Goal: Information Seeking & Learning: Compare options

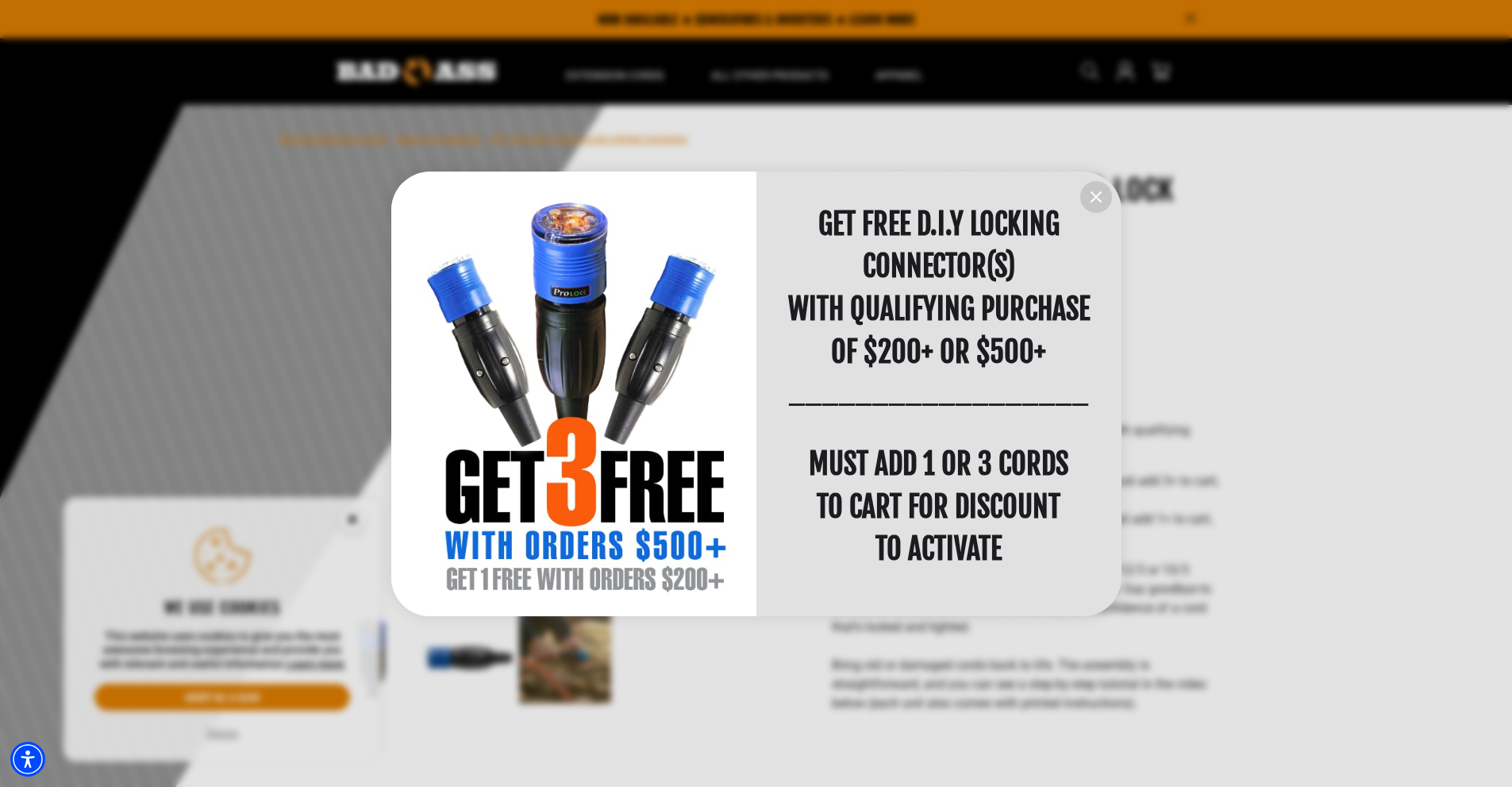
click at [225, 733] on div at bounding box center [756, 393] width 1512 height 787
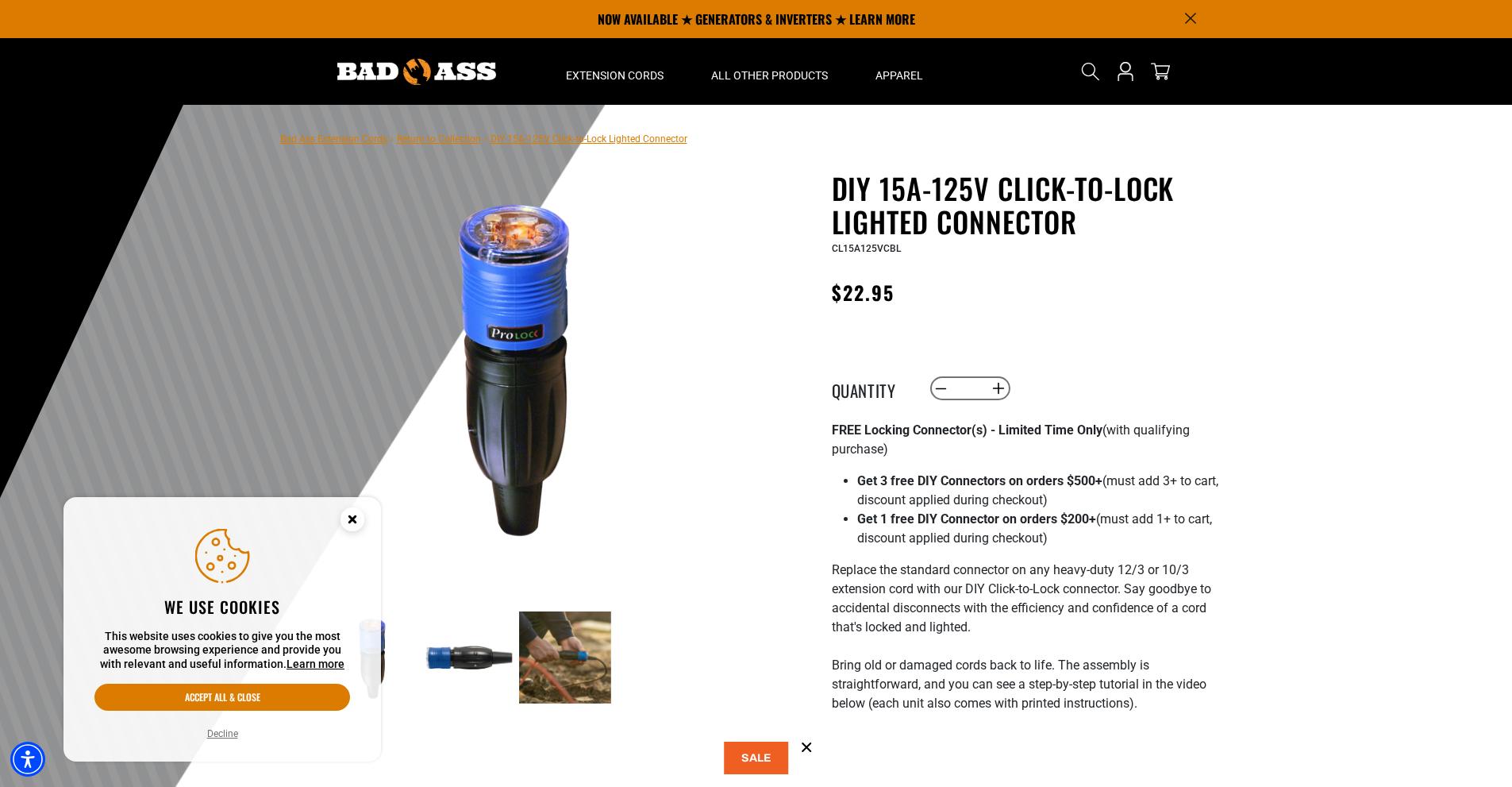
click at [231, 733] on button "Decline" at bounding box center [222, 734] width 41 height 16
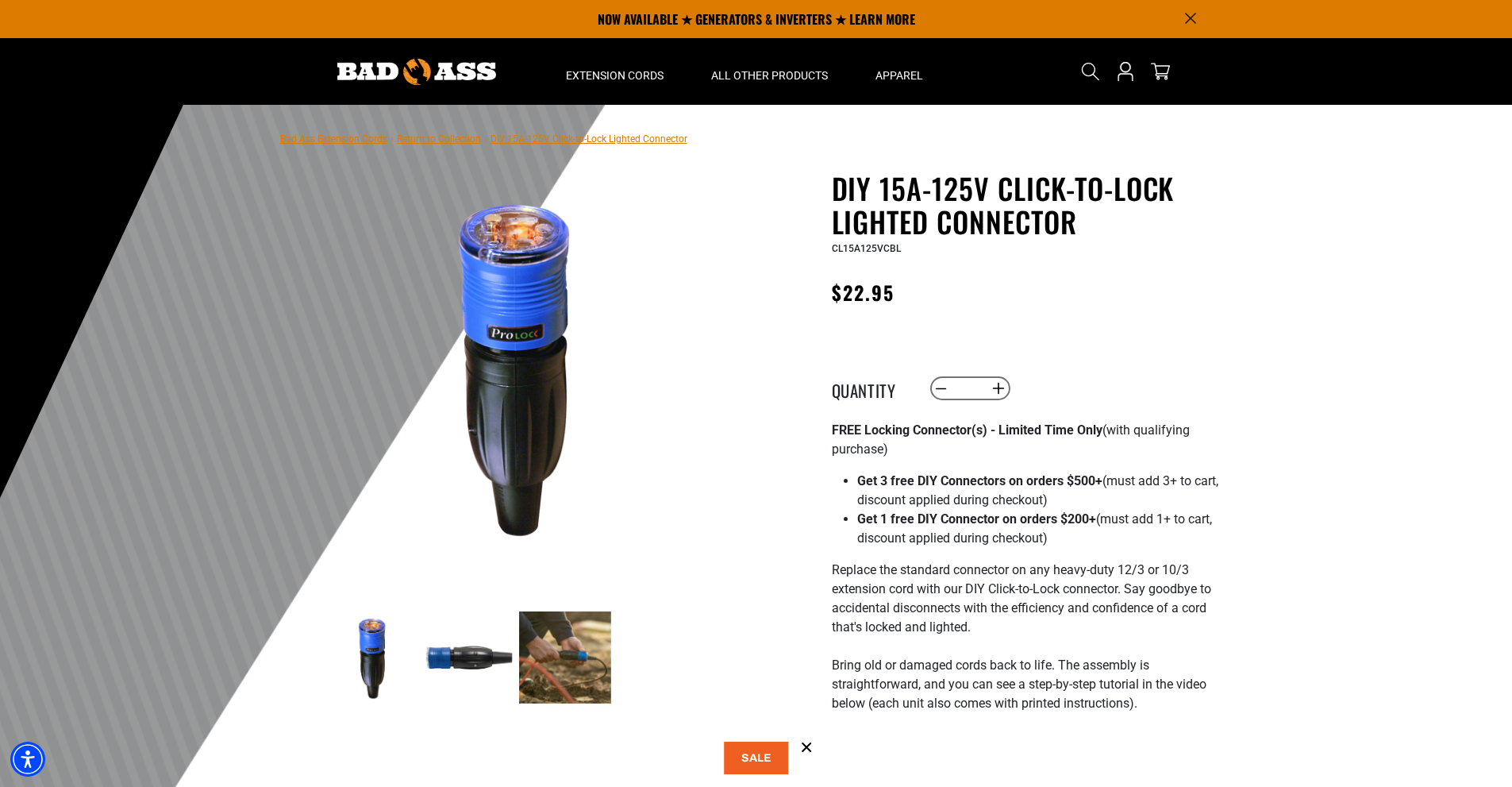
click at [451, 664] on img at bounding box center [469, 657] width 92 height 92
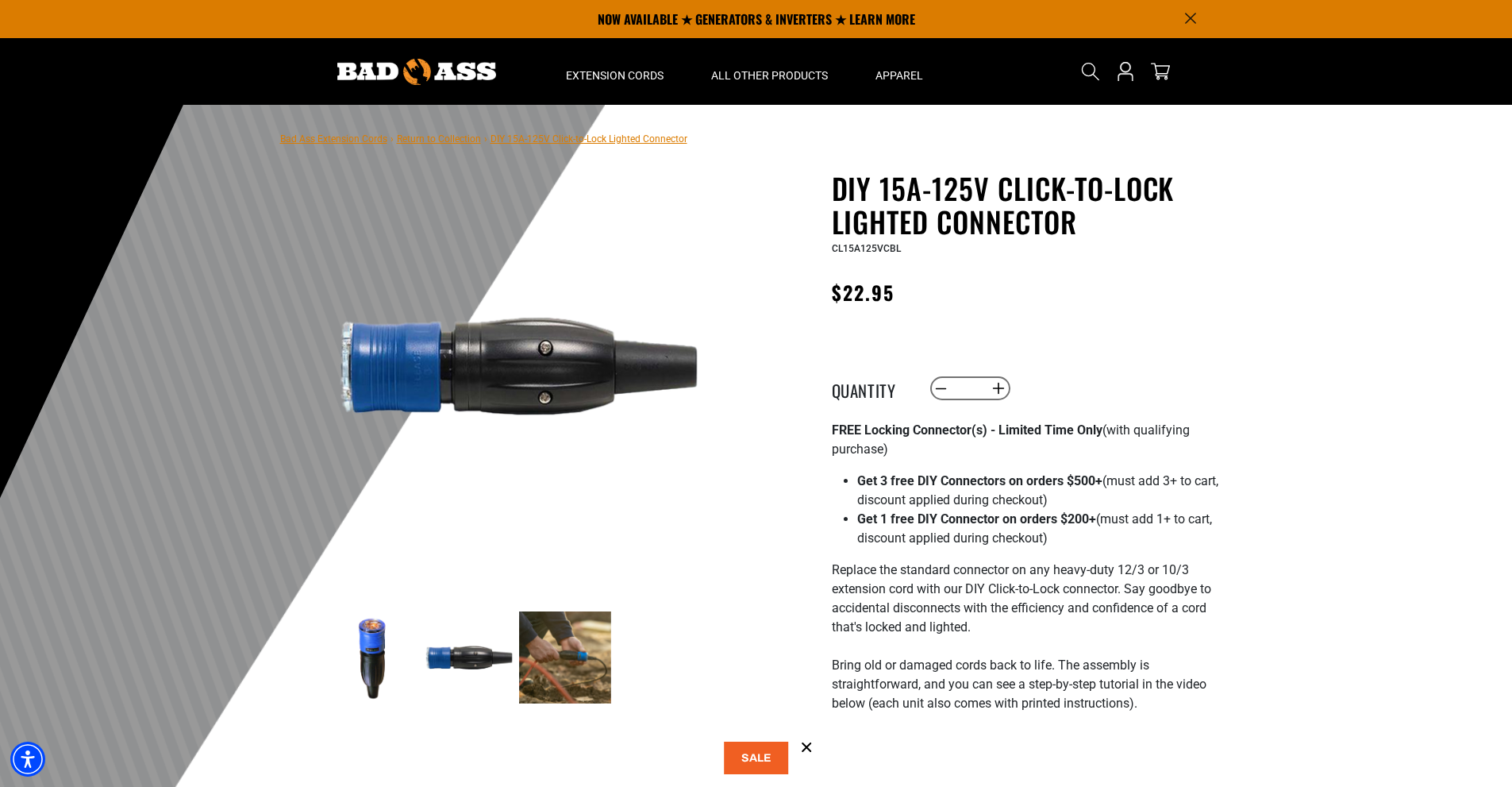
click at [381, 636] on img at bounding box center [373, 657] width 92 height 92
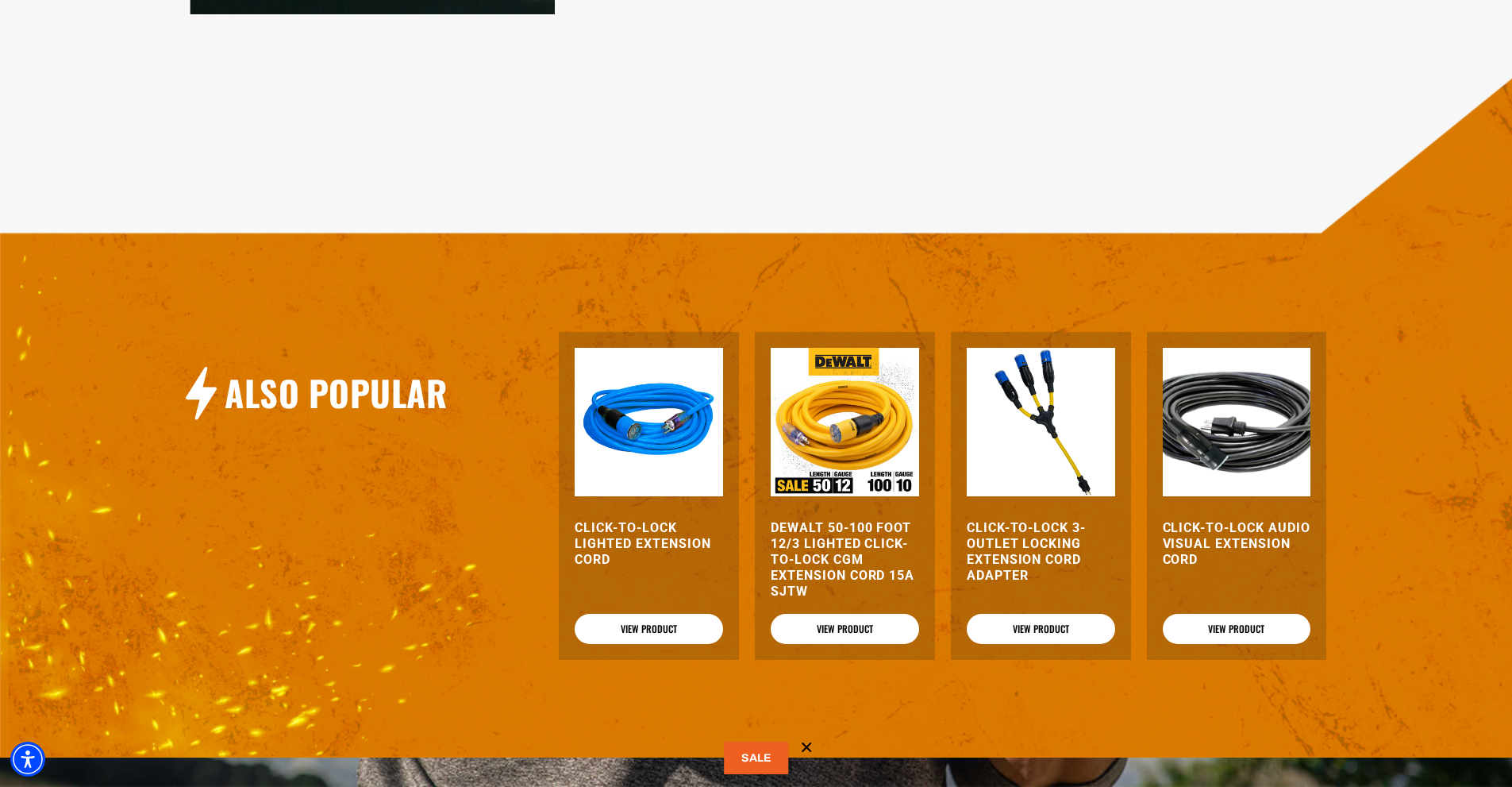
scroll to position [1905, 0]
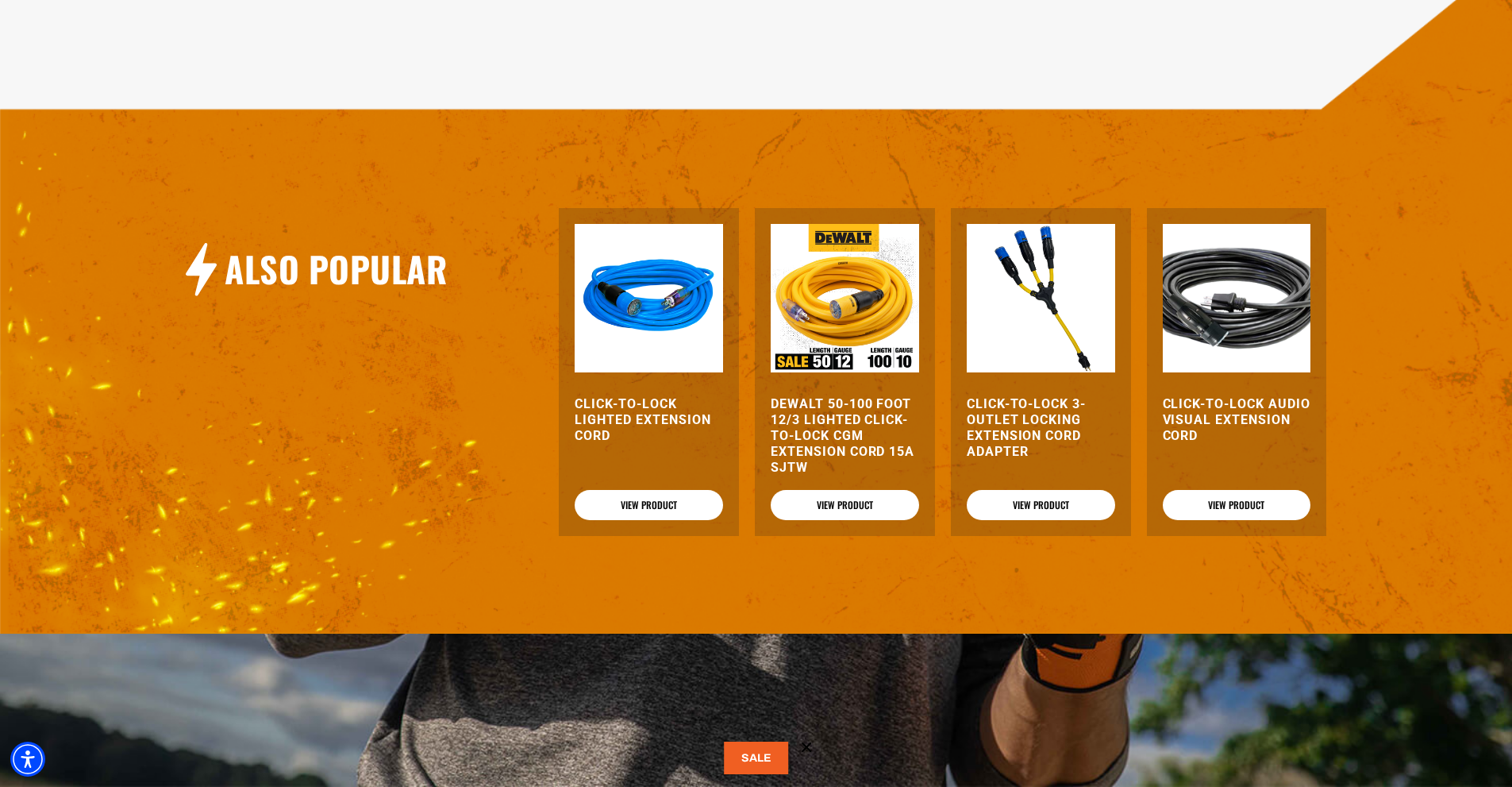
click at [646, 313] on img at bounding box center [649, 298] width 149 height 149
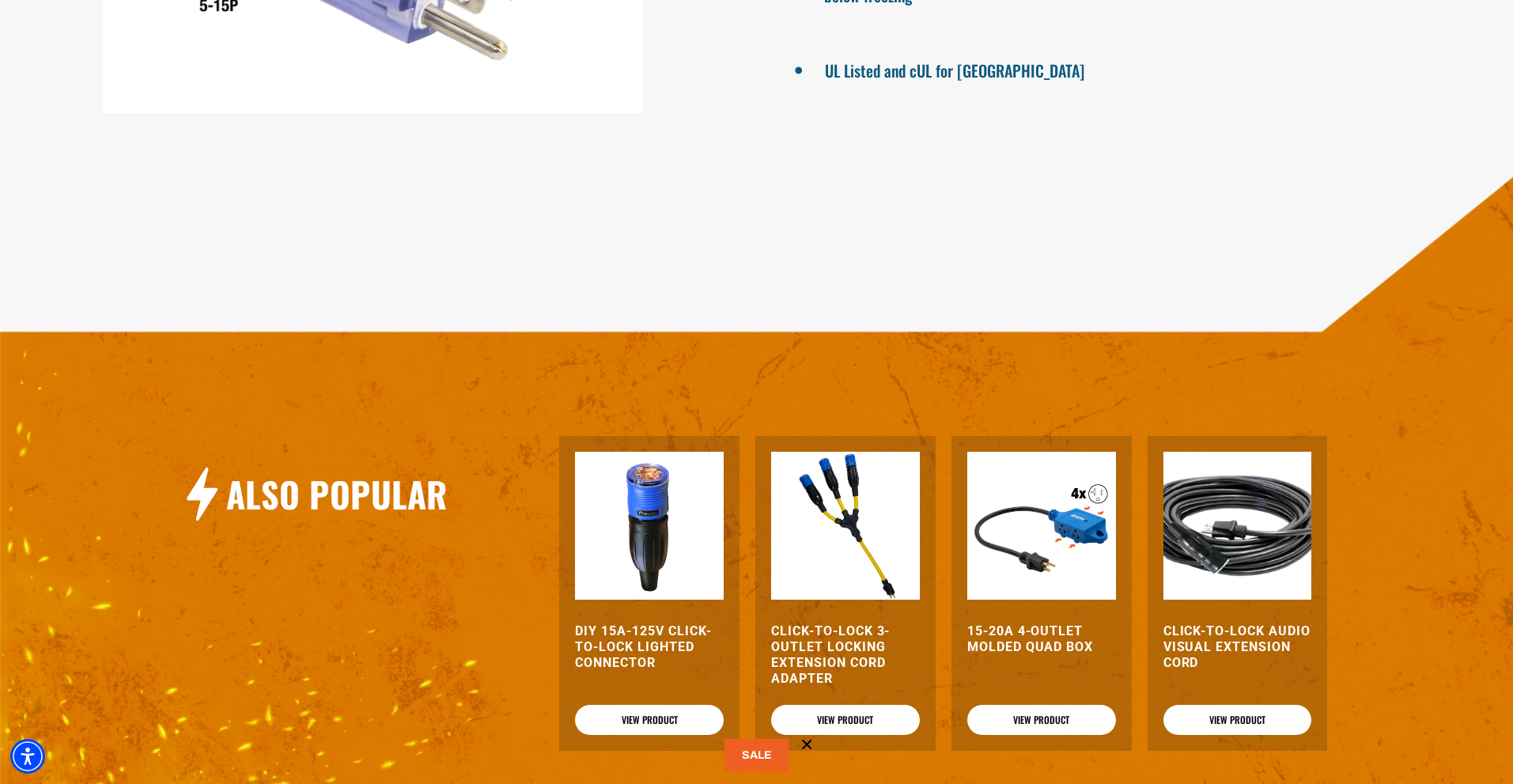
scroll to position [1977, 0]
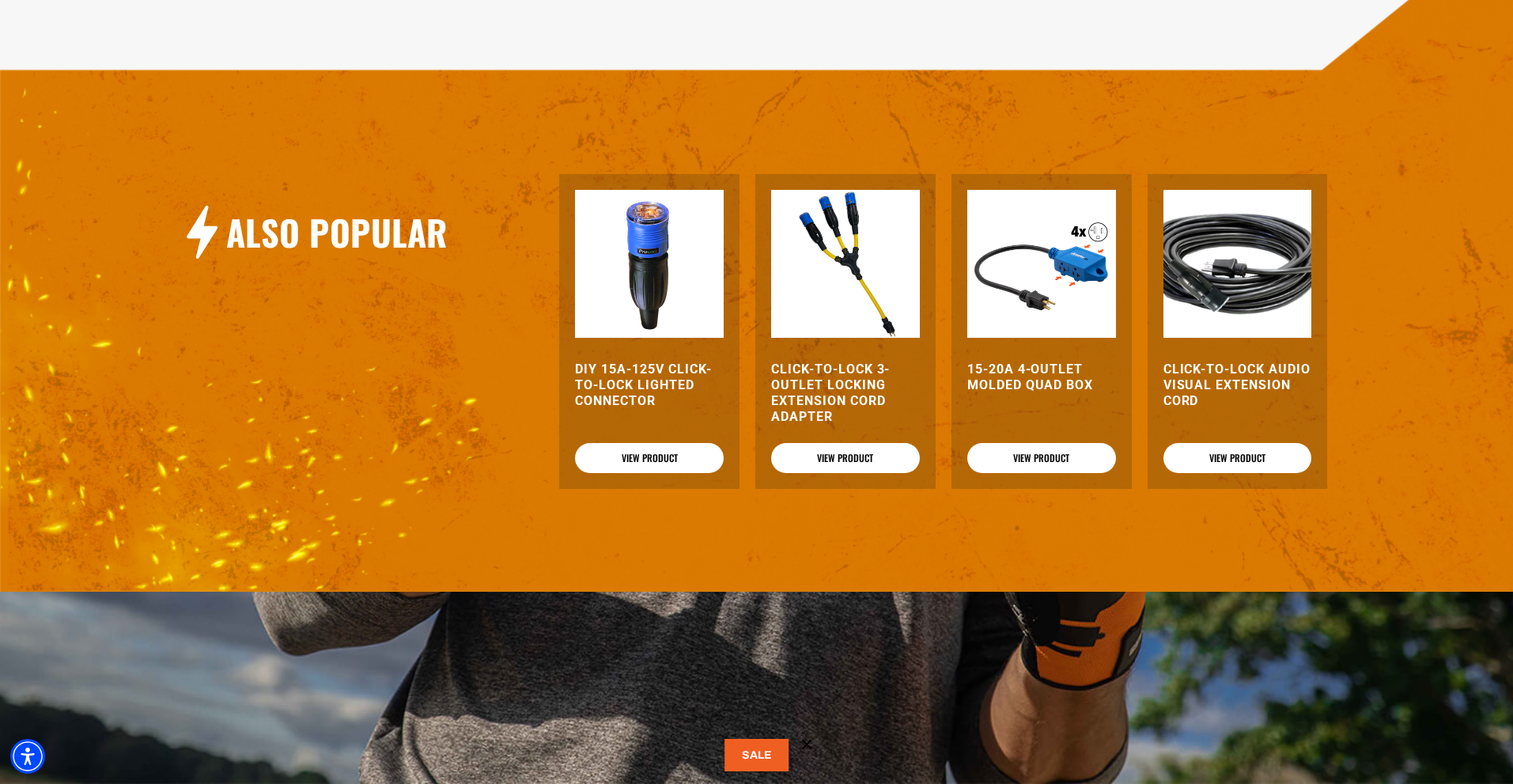
click at [1070, 276] on img at bounding box center [1042, 265] width 149 height 149
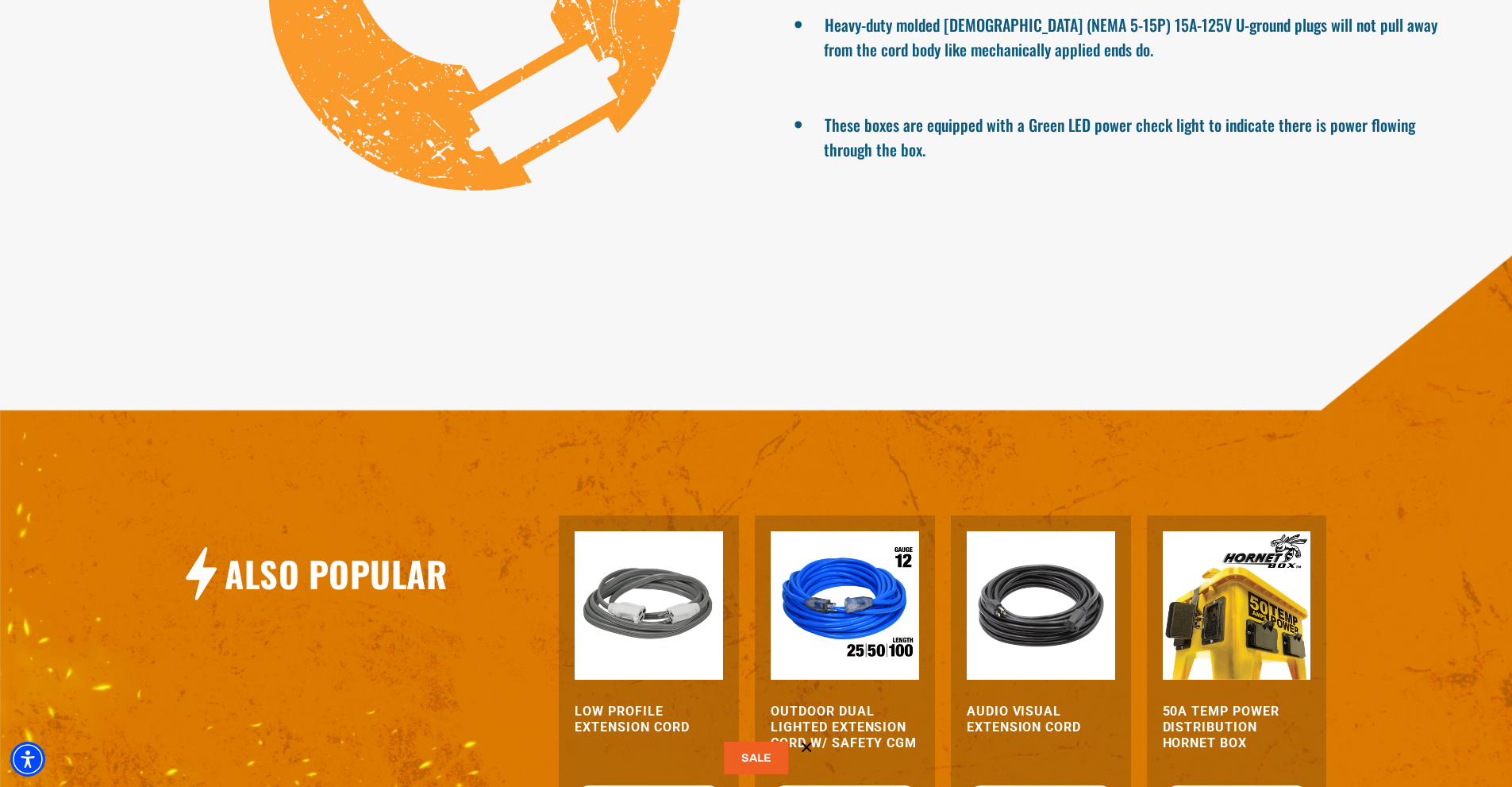
scroll to position [1350, 0]
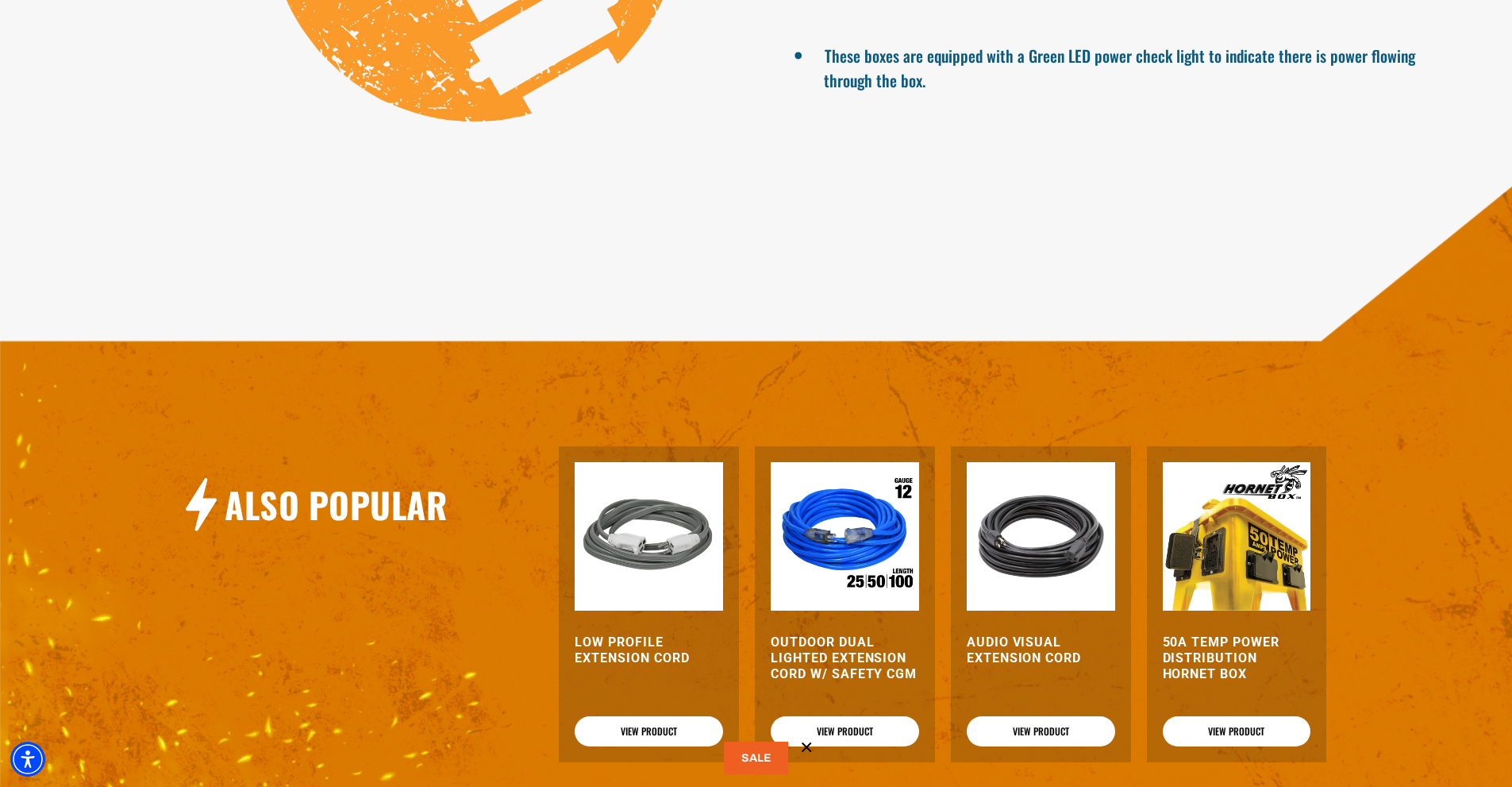
click at [1186, 551] on img at bounding box center [1237, 536] width 149 height 149
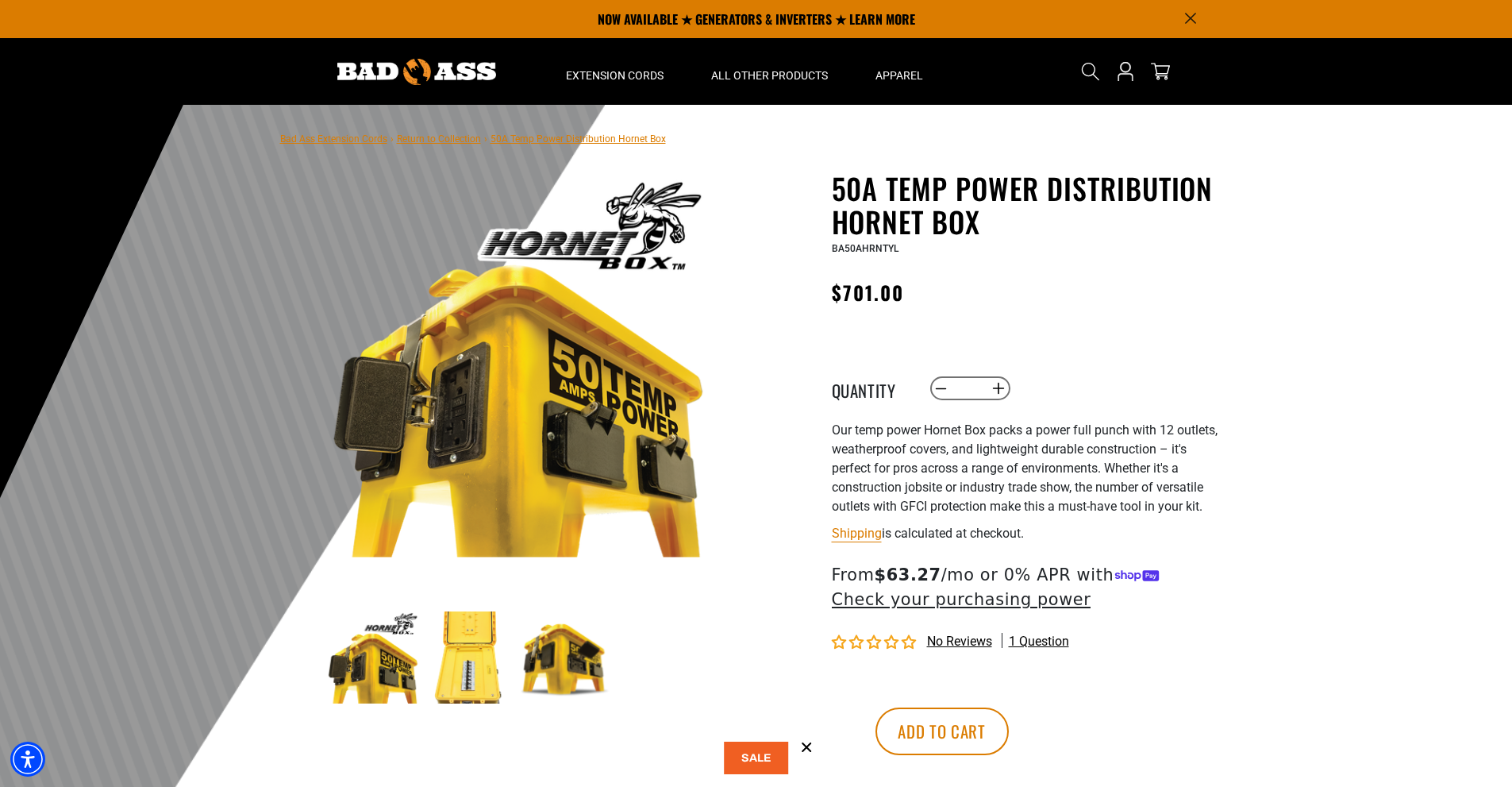
click at [473, 657] on img at bounding box center [469, 657] width 92 height 92
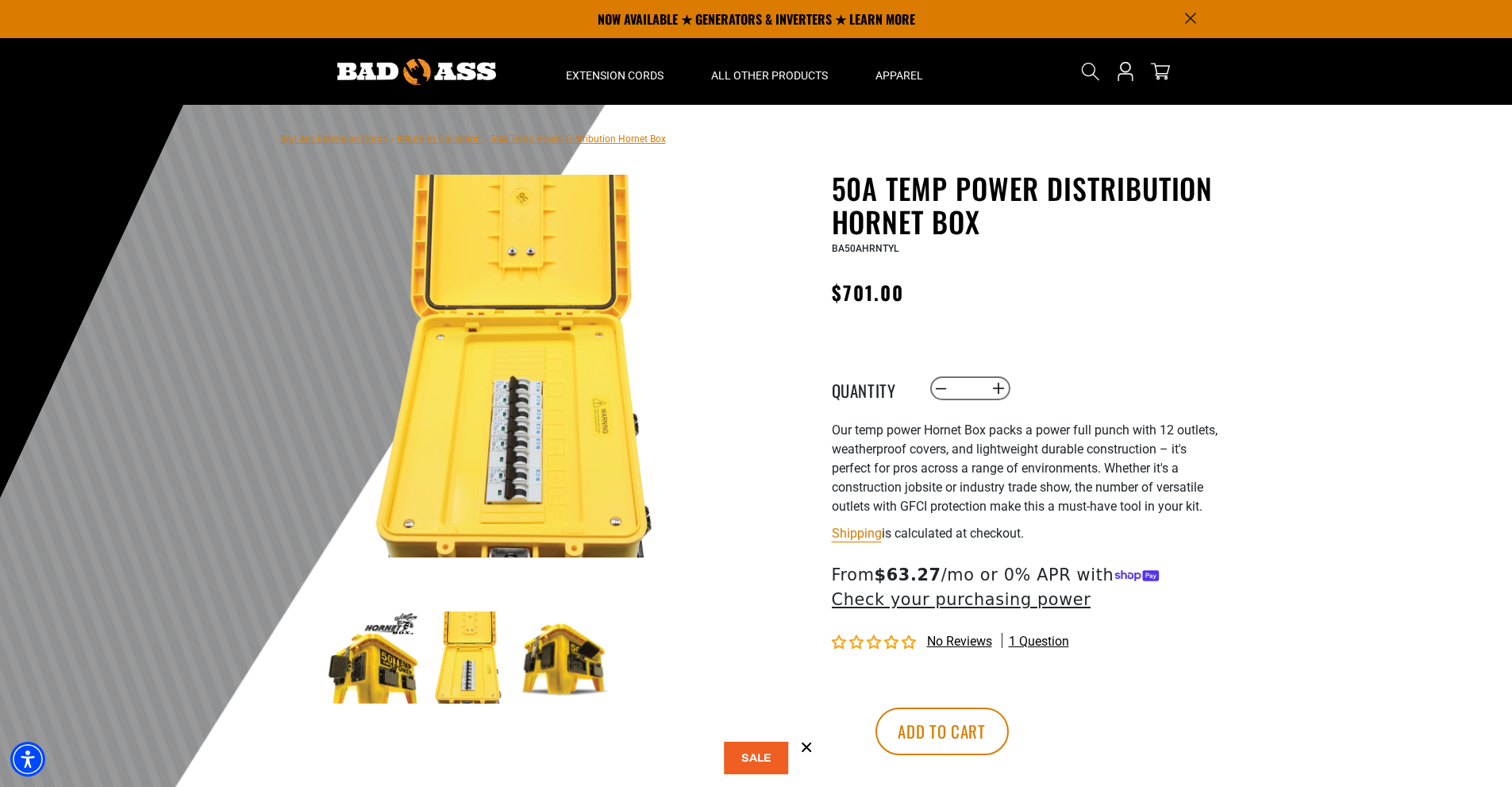
click at [559, 664] on img at bounding box center [564, 657] width 92 height 92
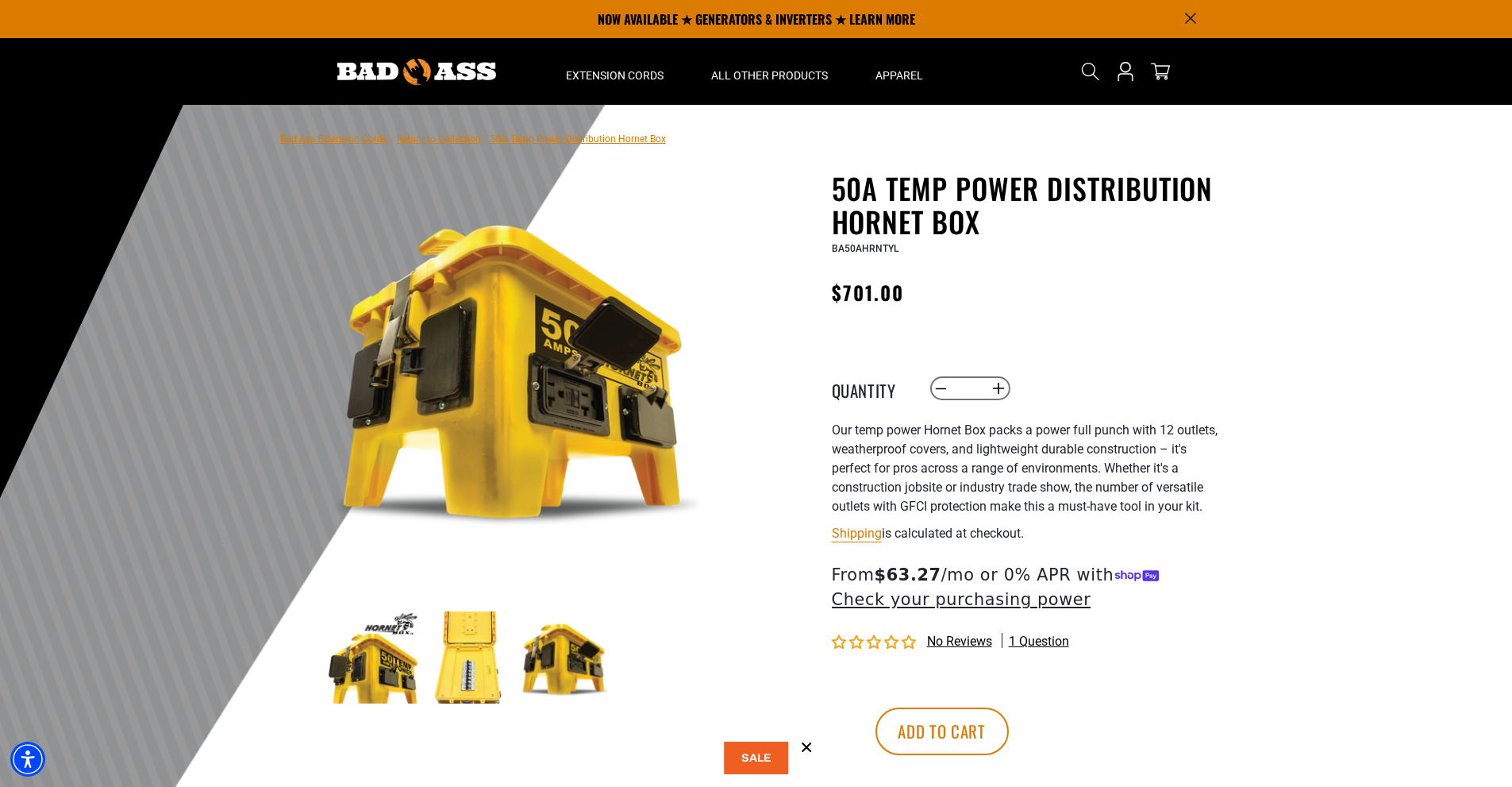
click at [361, 646] on img at bounding box center [373, 657] width 92 height 92
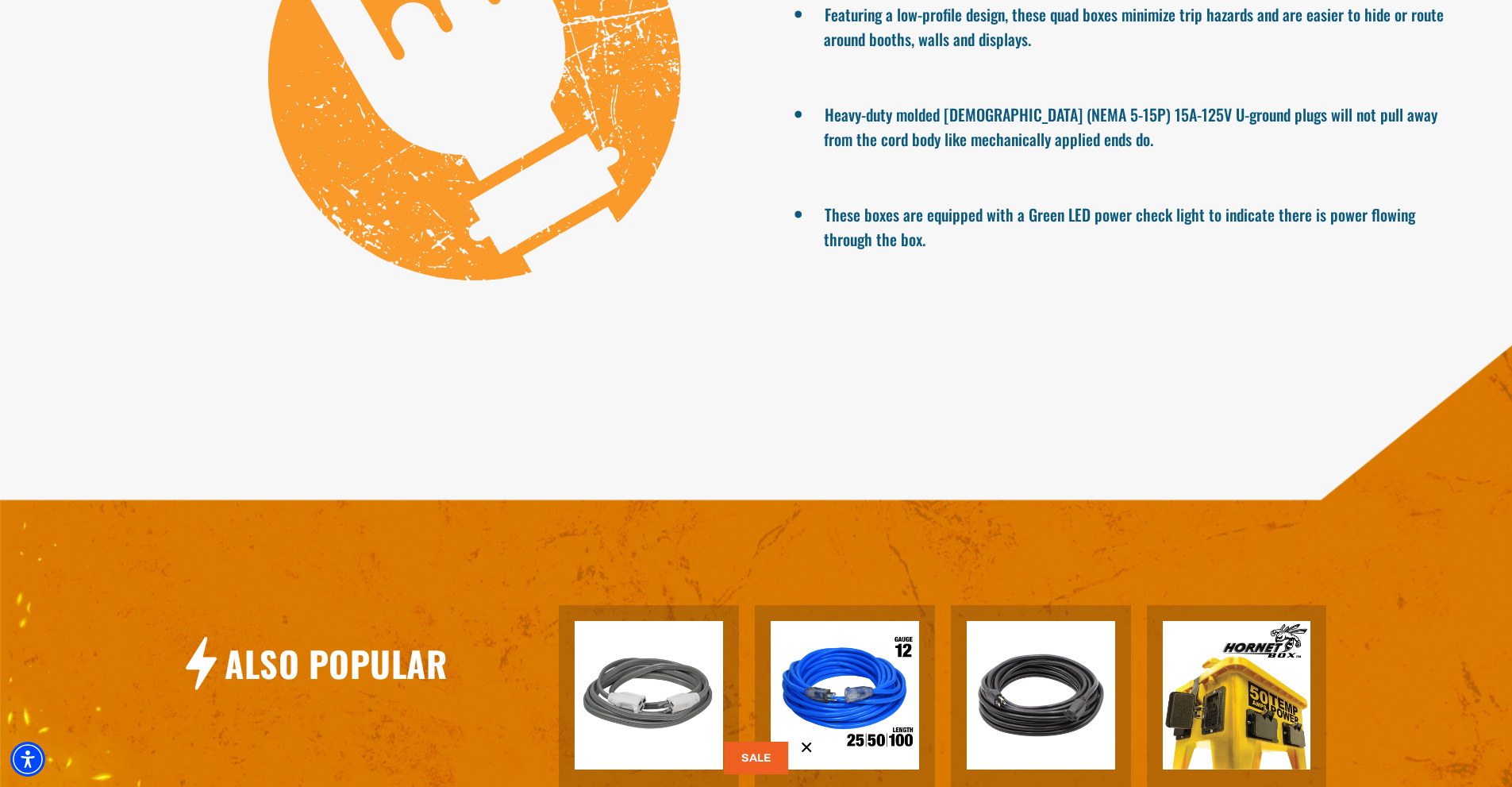
scroll to position [1509, 0]
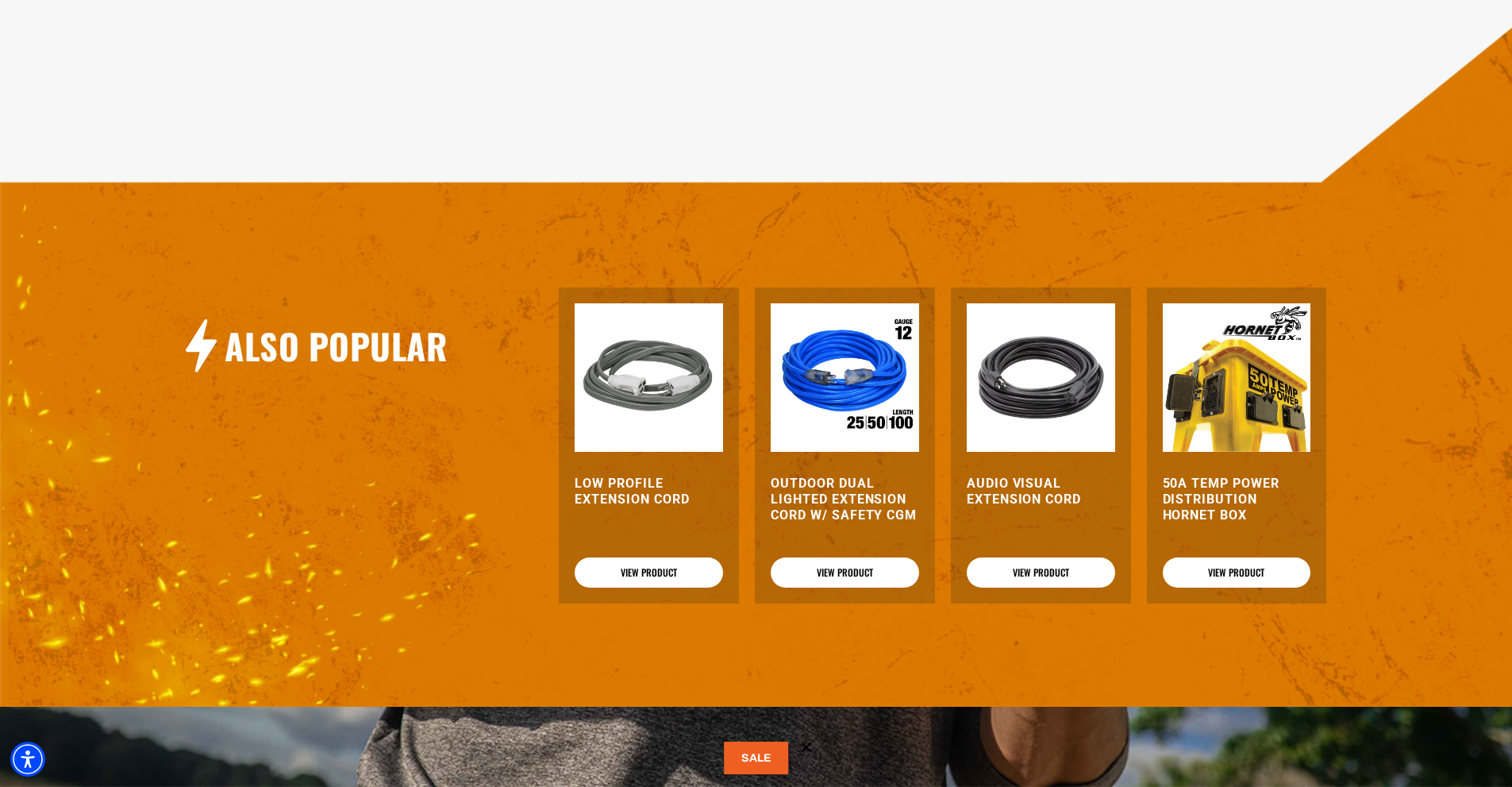
click at [890, 372] on img at bounding box center [845, 377] width 149 height 149
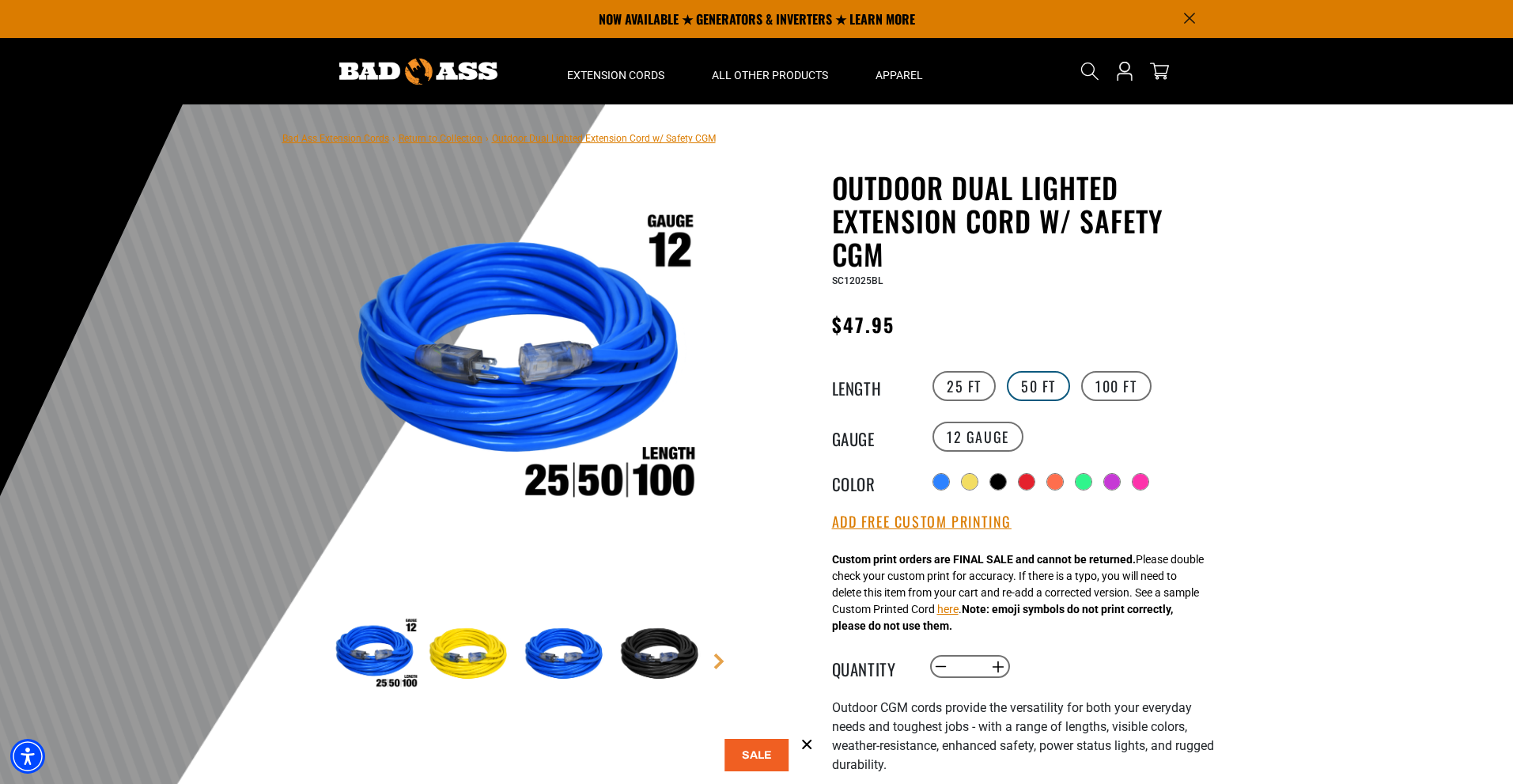
click at [1032, 384] on label "50 FT" at bounding box center [1039, 386] width 63 height 30
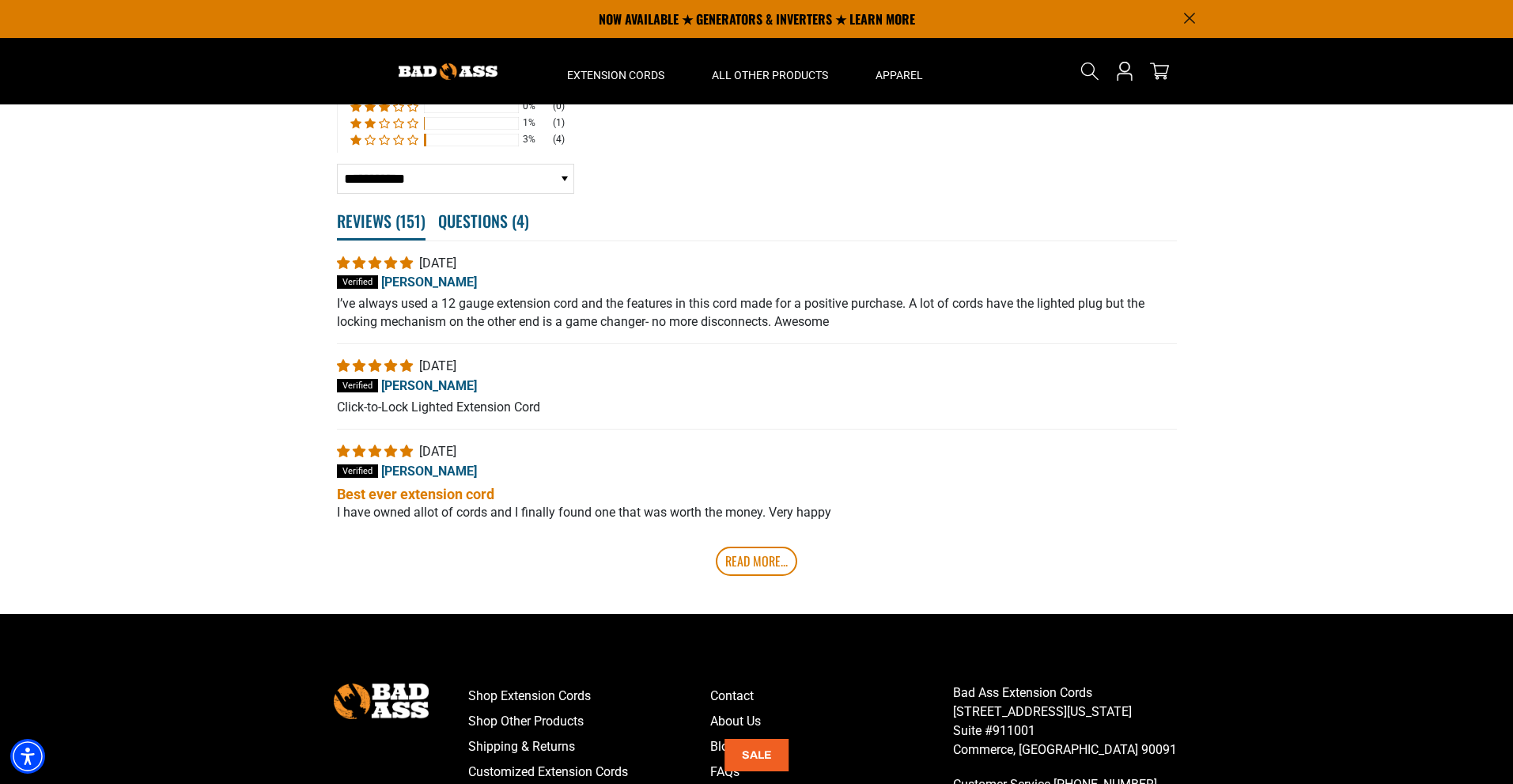
scroll to position [2909, 0]
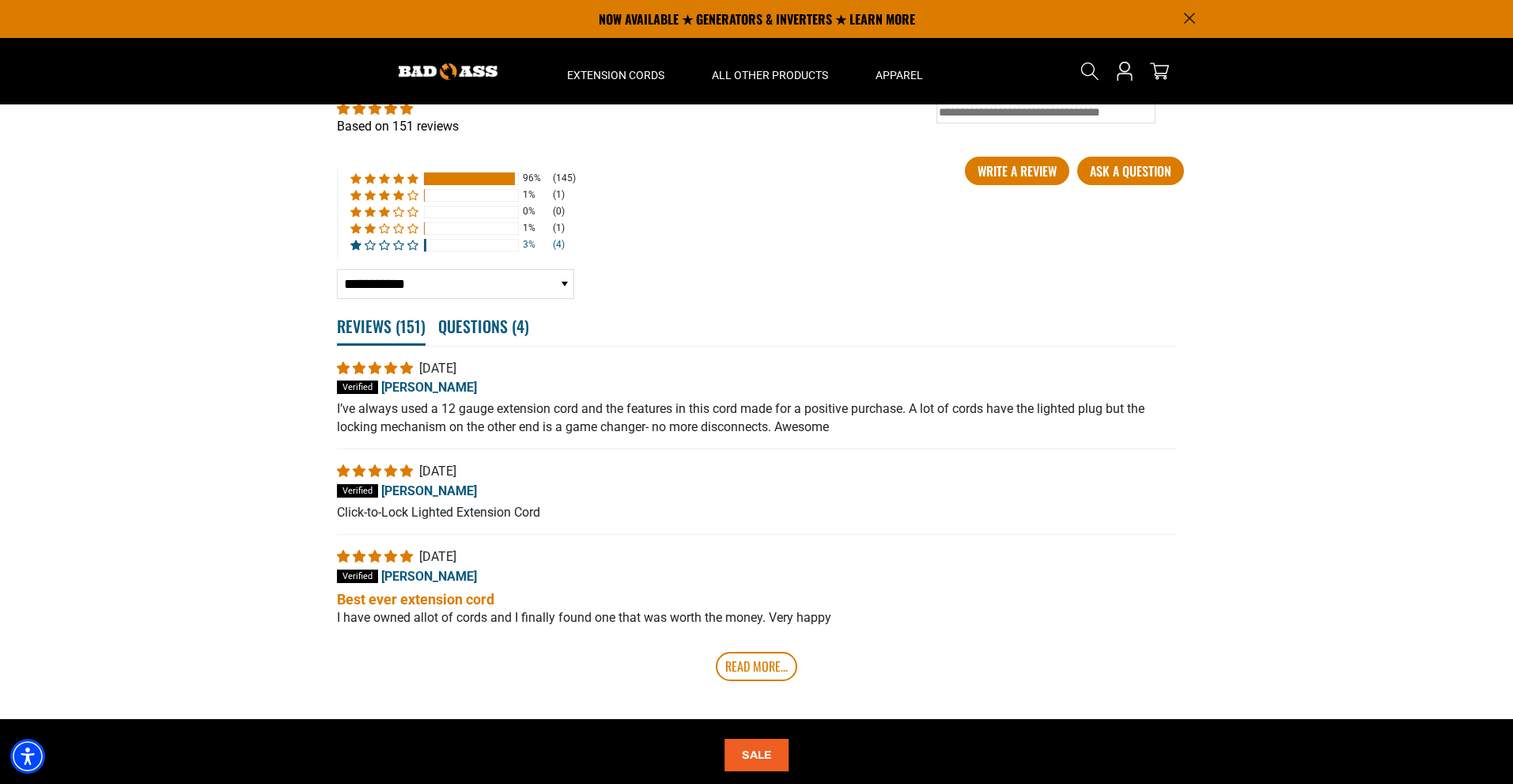
click at [500, 244] on div at bounding box center [471, 245] width 95 height 13
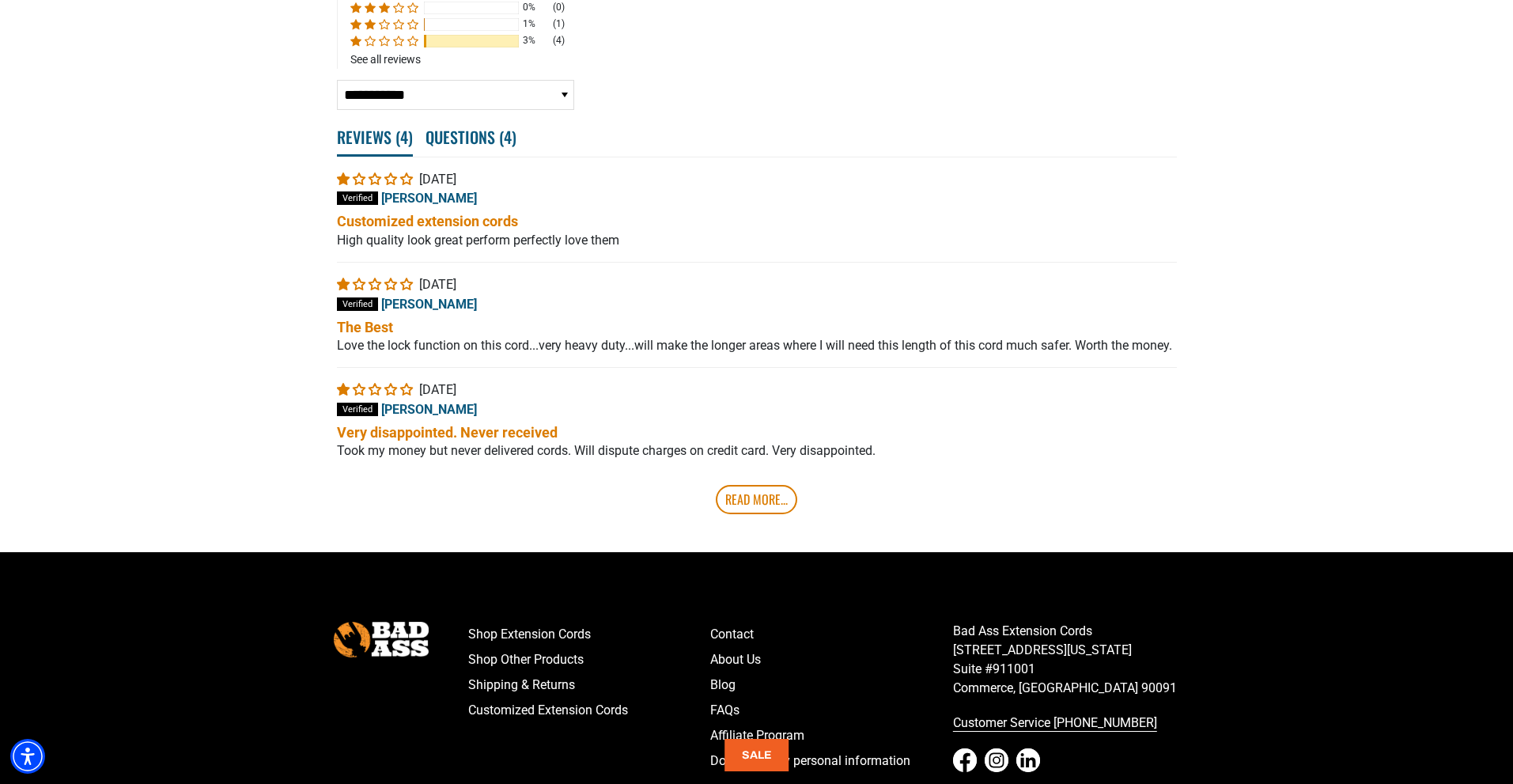
scroll to position [3192, 0]
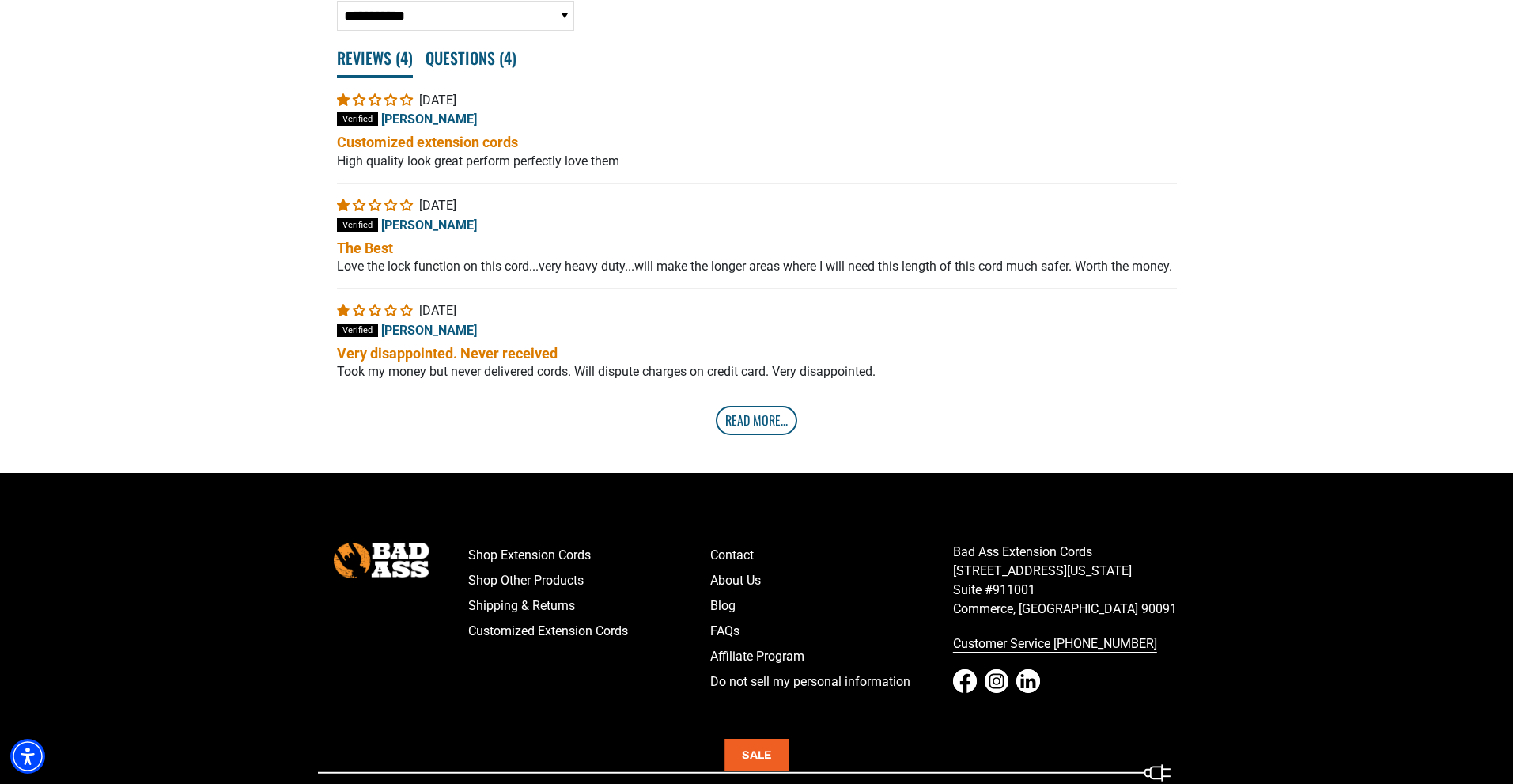
click at [782, 434] on link "Read More..." at bounding box center [756, 420] width 82 height 28
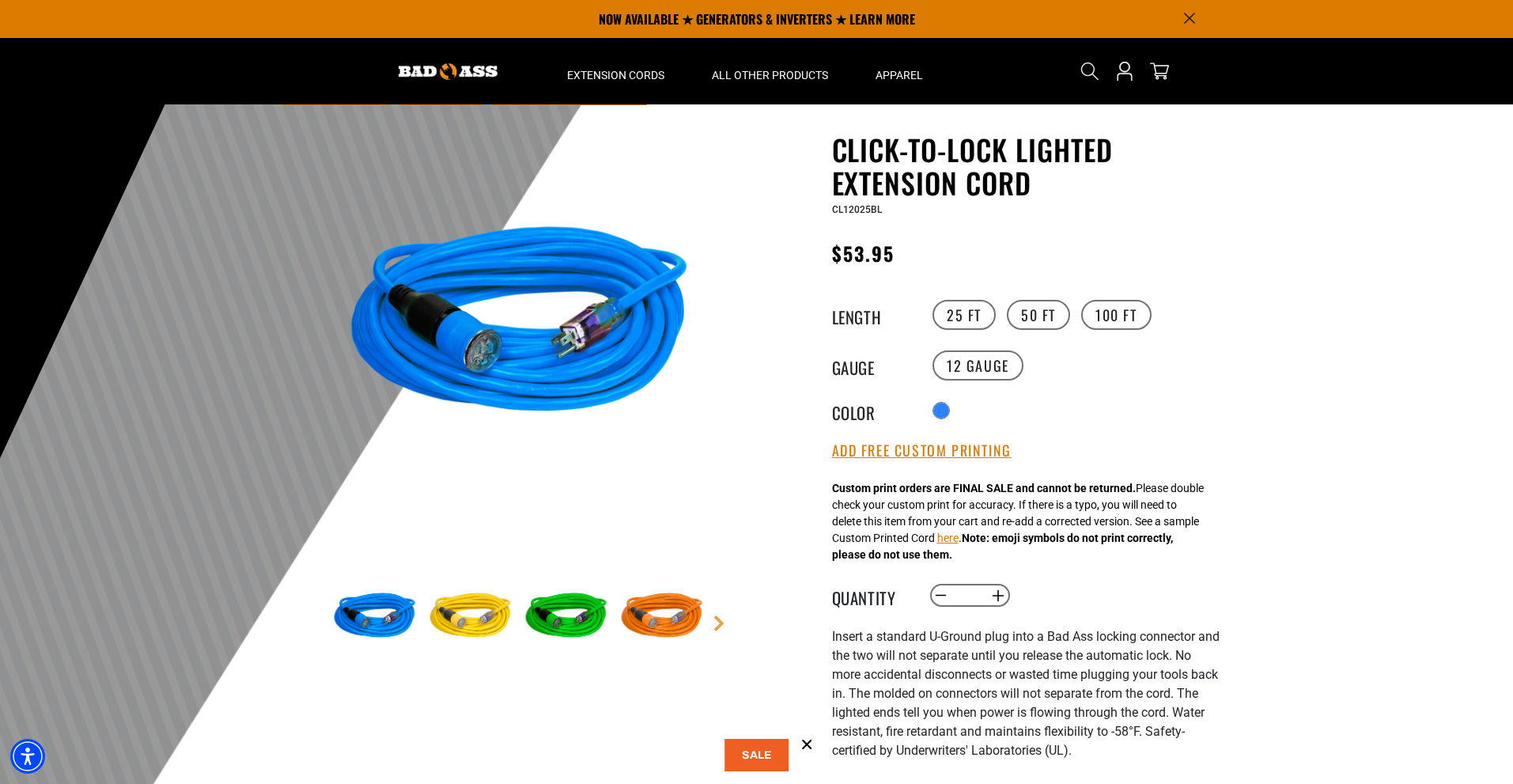
scroll to position [10, 0]
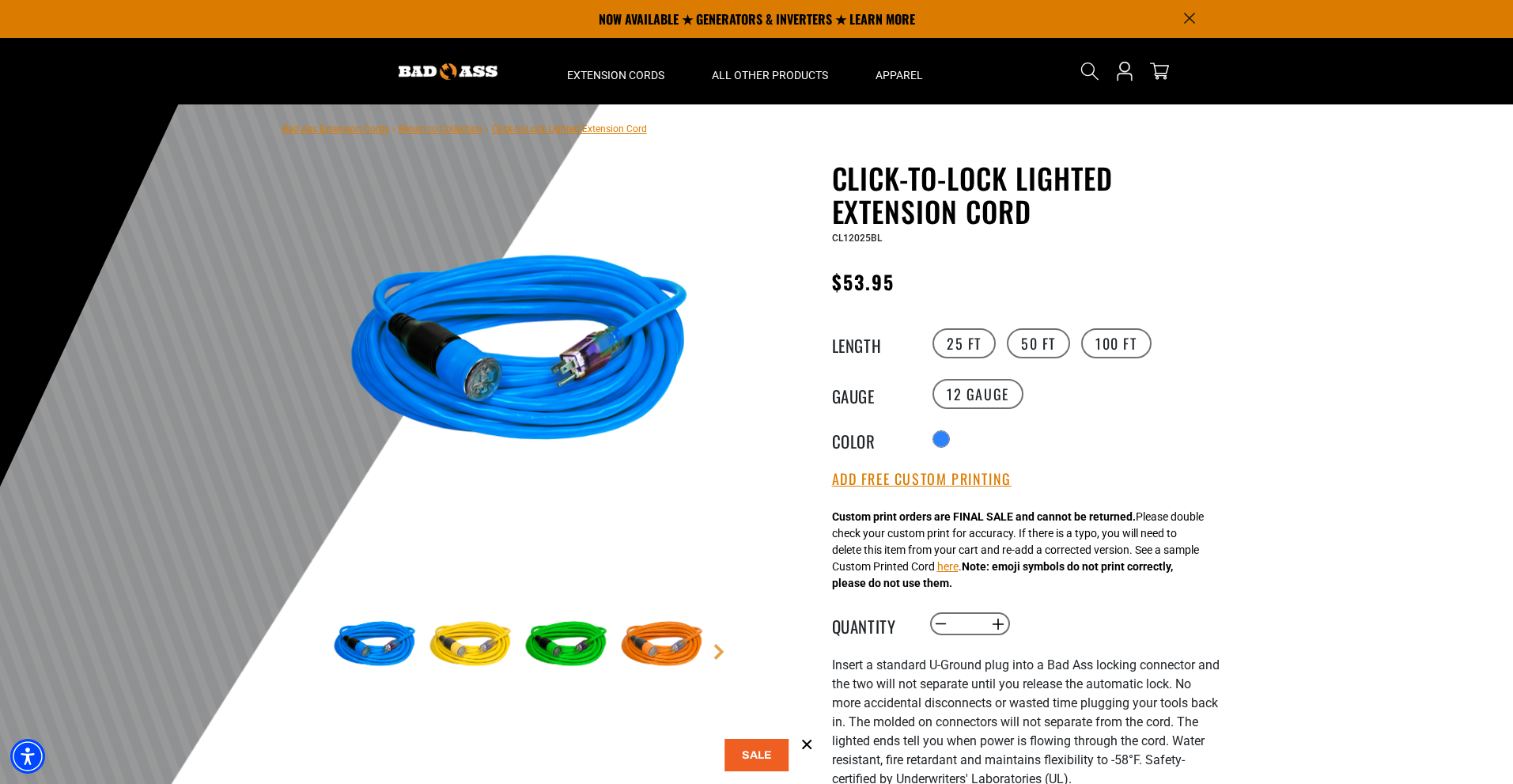
drag, startPoint x: 1114, startPoint y: 372, endPoint x: 1101, endPoint y: 387, distance: 19.8
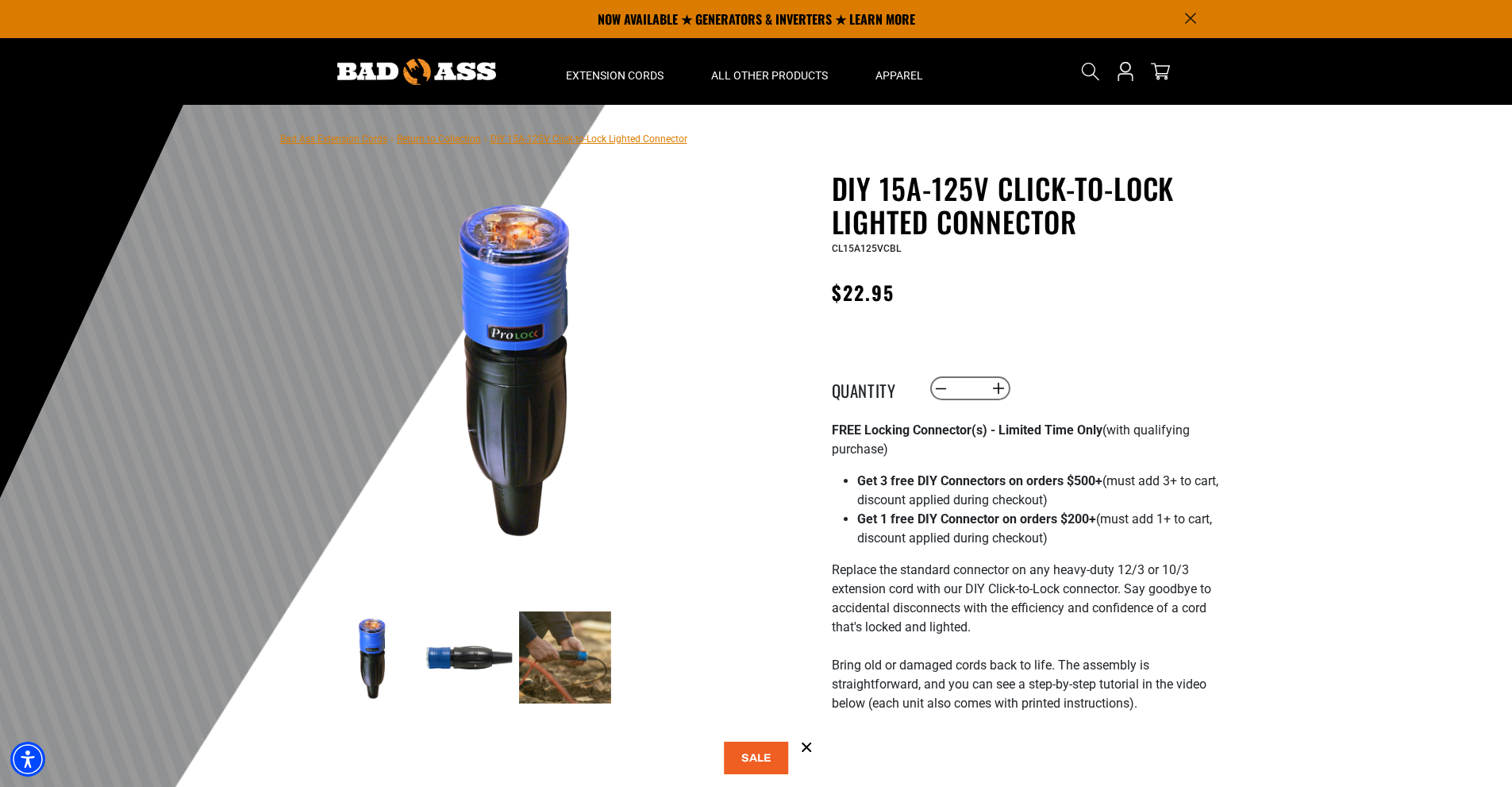
click at [481, 656] on img at bounding box center [469, 657] width 92 height 92
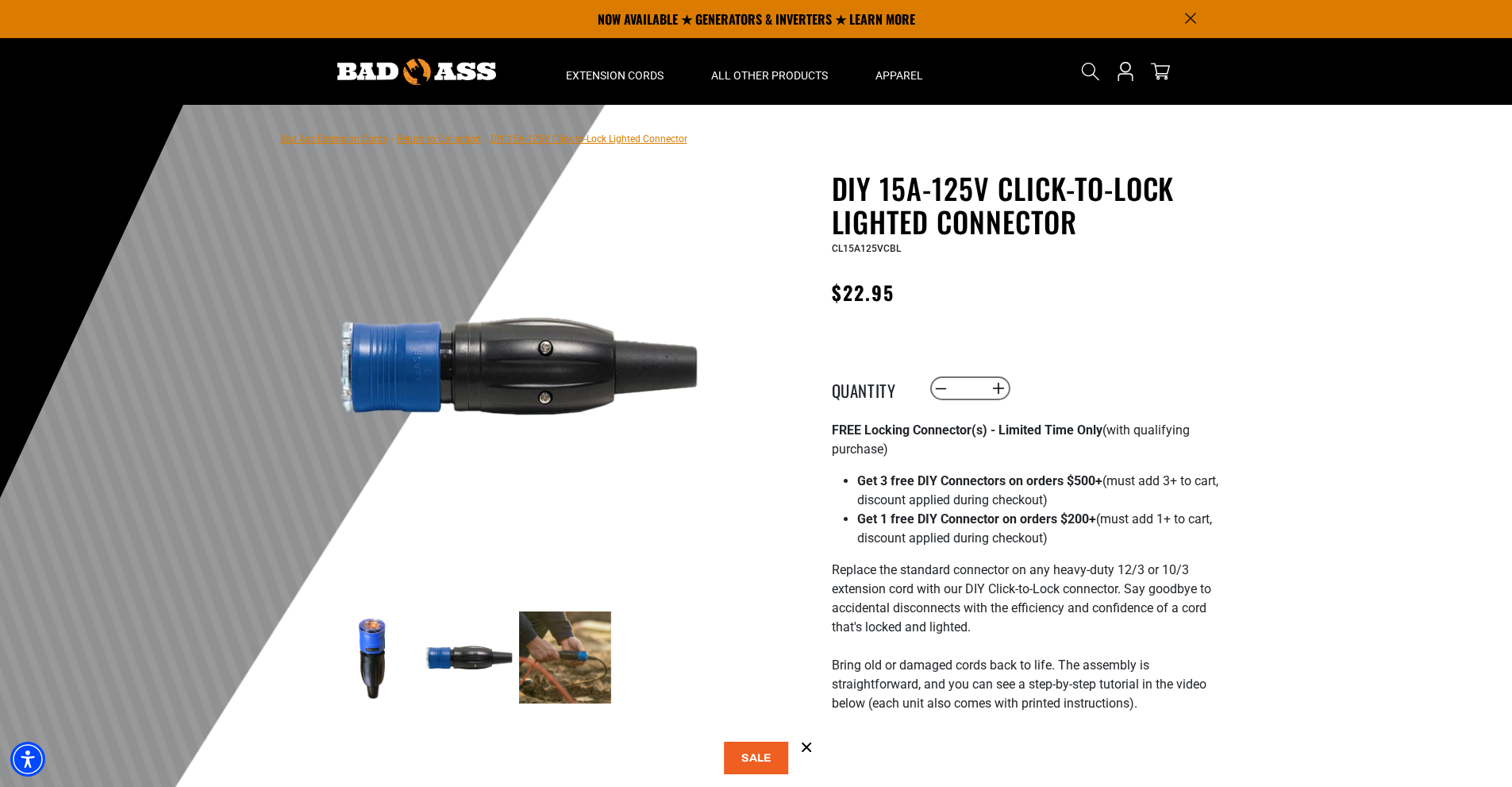
click at [587, 631] on img at bounding box center [564, 657] width 92 height 92
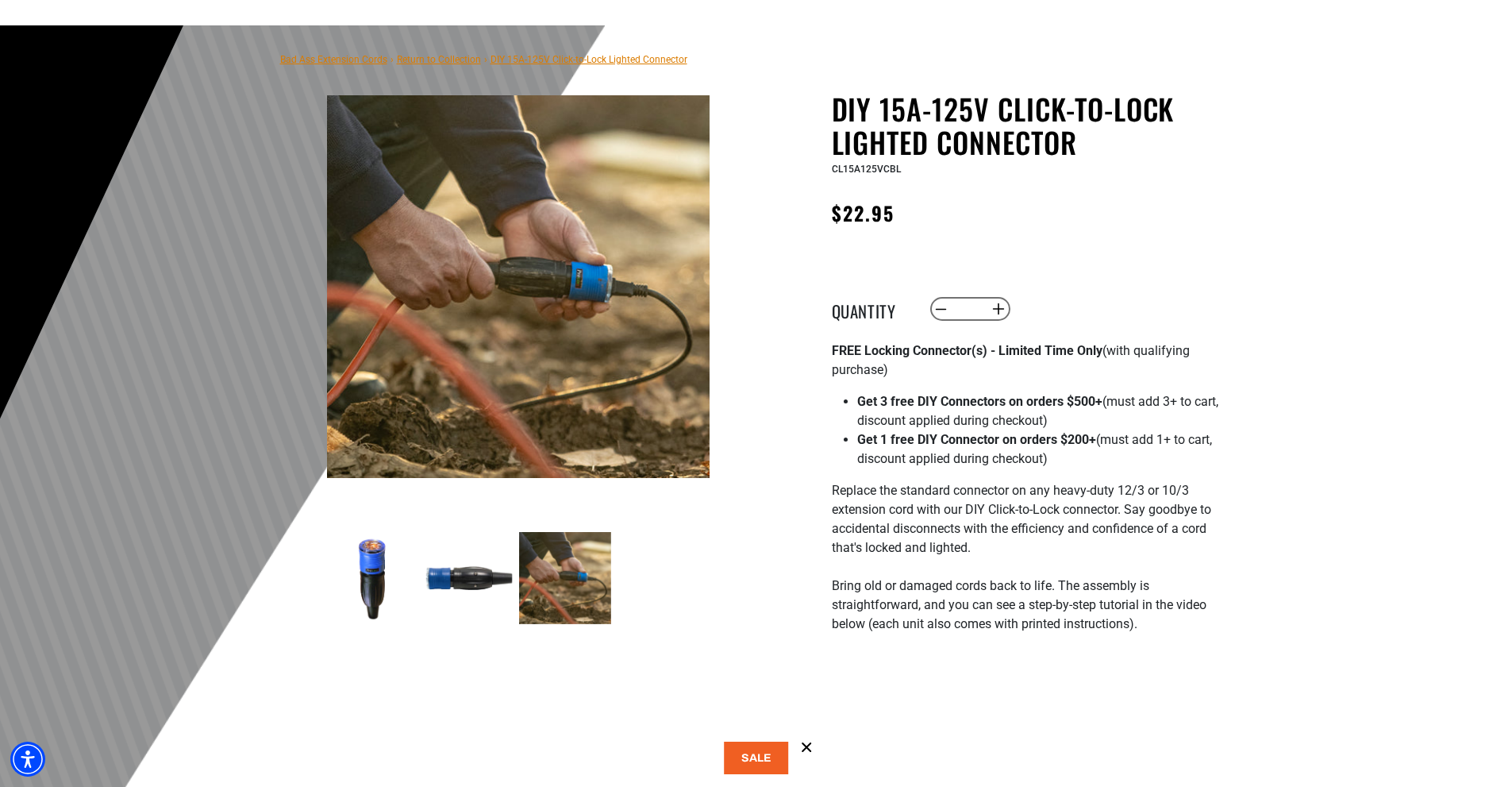
scroll to position [238, 0]
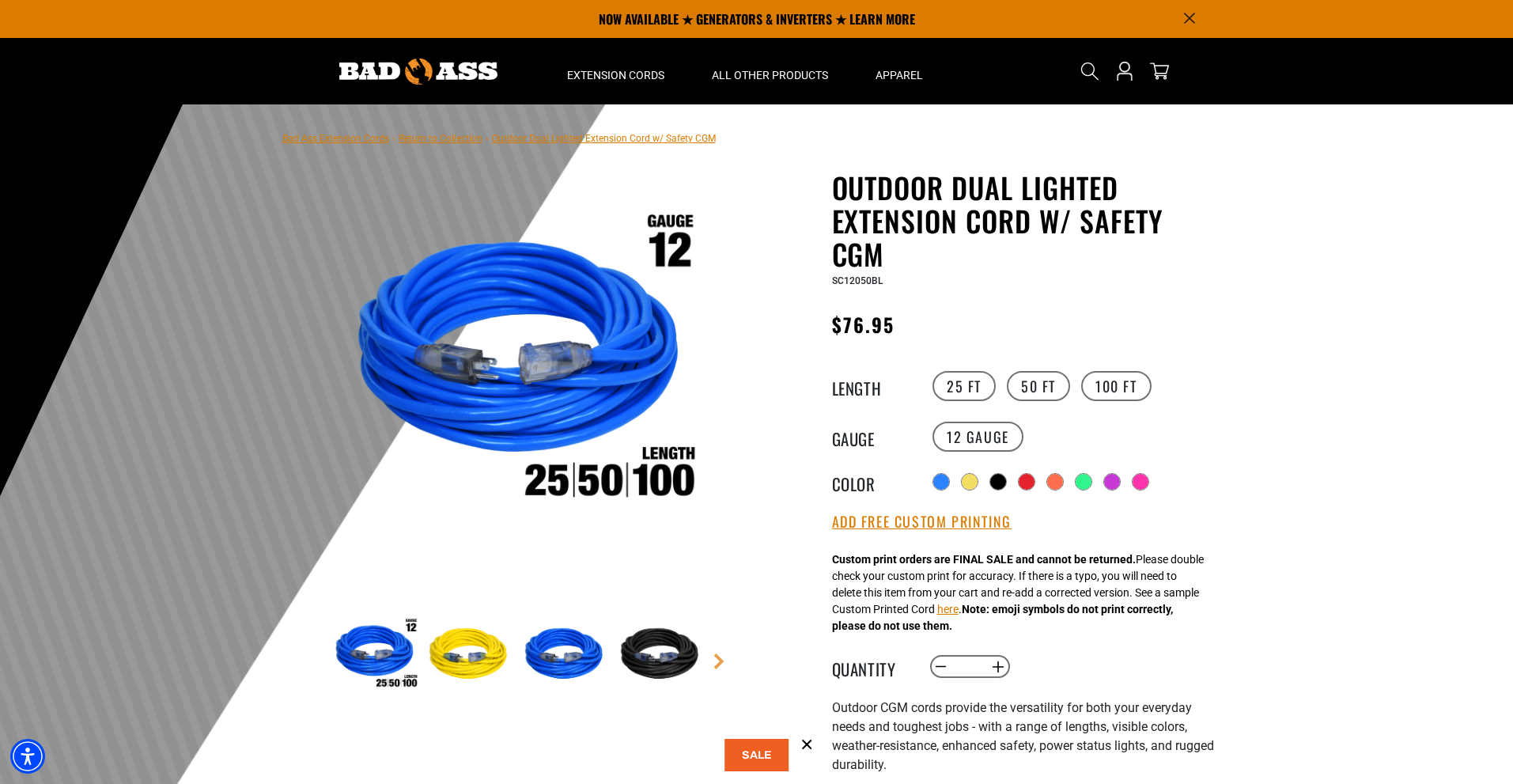
drag, startPoint x: 942, startPoint y: 525, endPoint x: 1129, endPoint y: 550, distance: 188.7
click at [942, 524] on button "Add Free Custom Printing" at bounding box center [922, 523] width 180 height 18
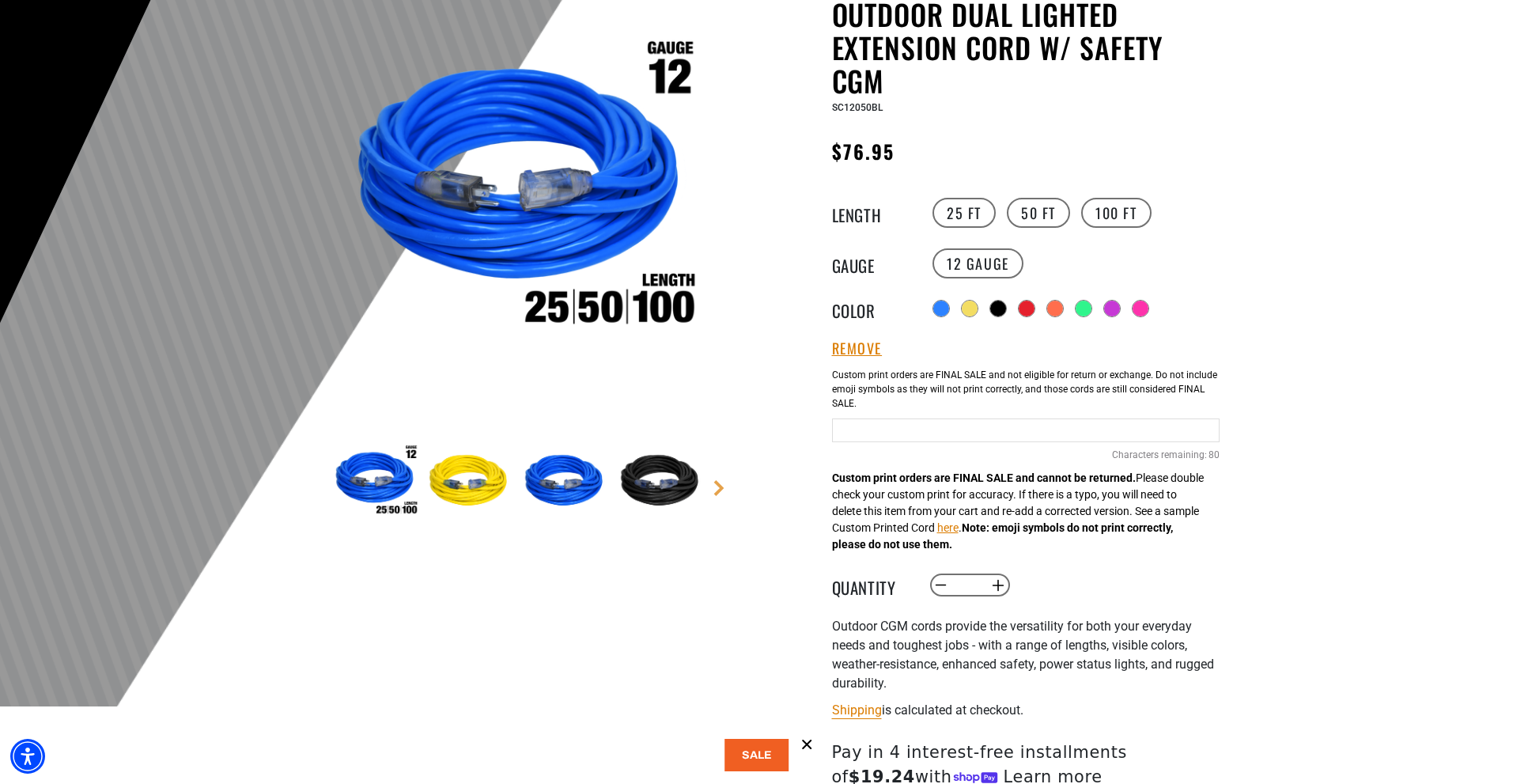
scroll to position [316, 0]
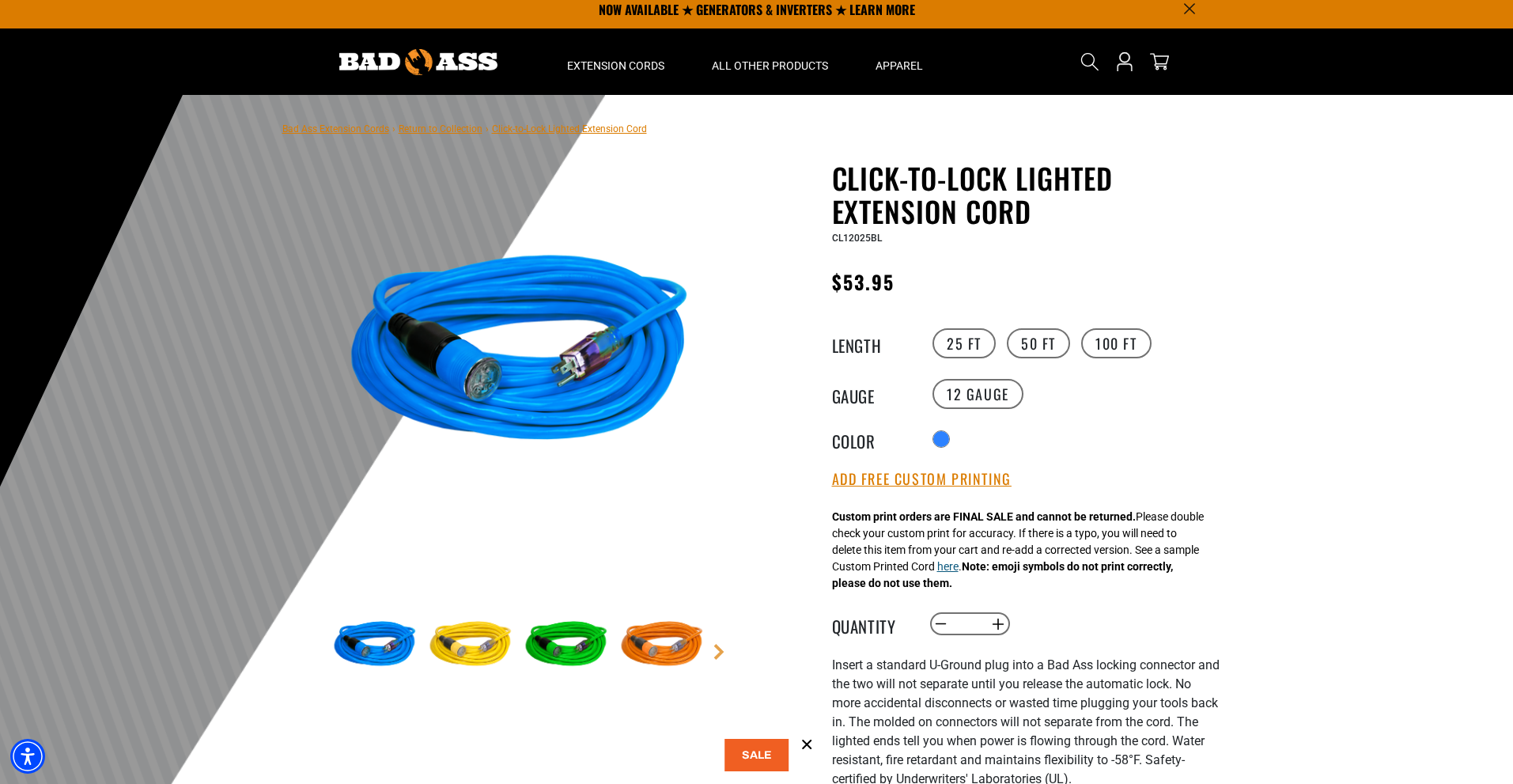
click at [959, 566] on button "here" at bounding box center [948, 566] width 21 height 17
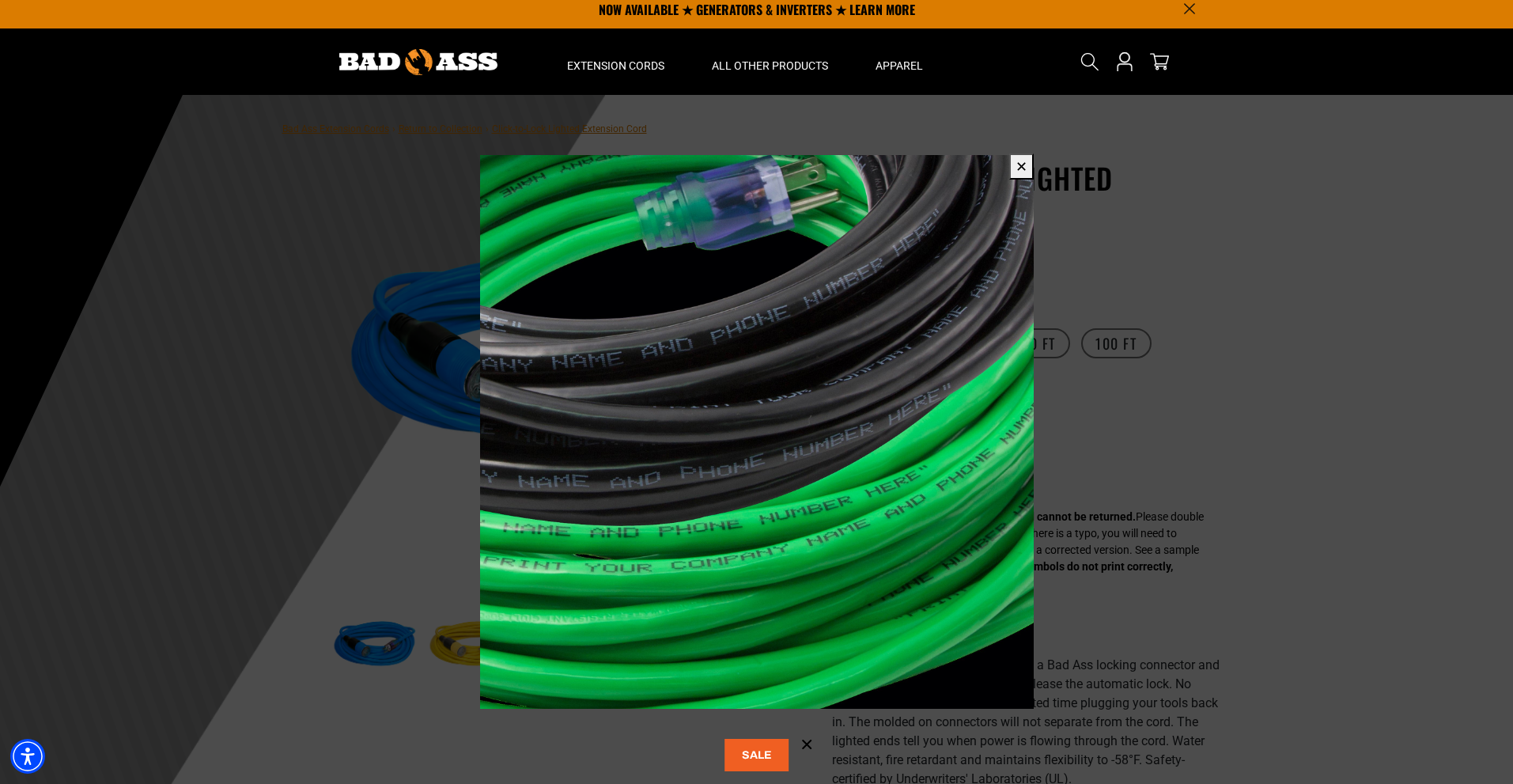
click at [1016, 159] on button "✕" at bounding box center [1022, 167] width 24 height 26
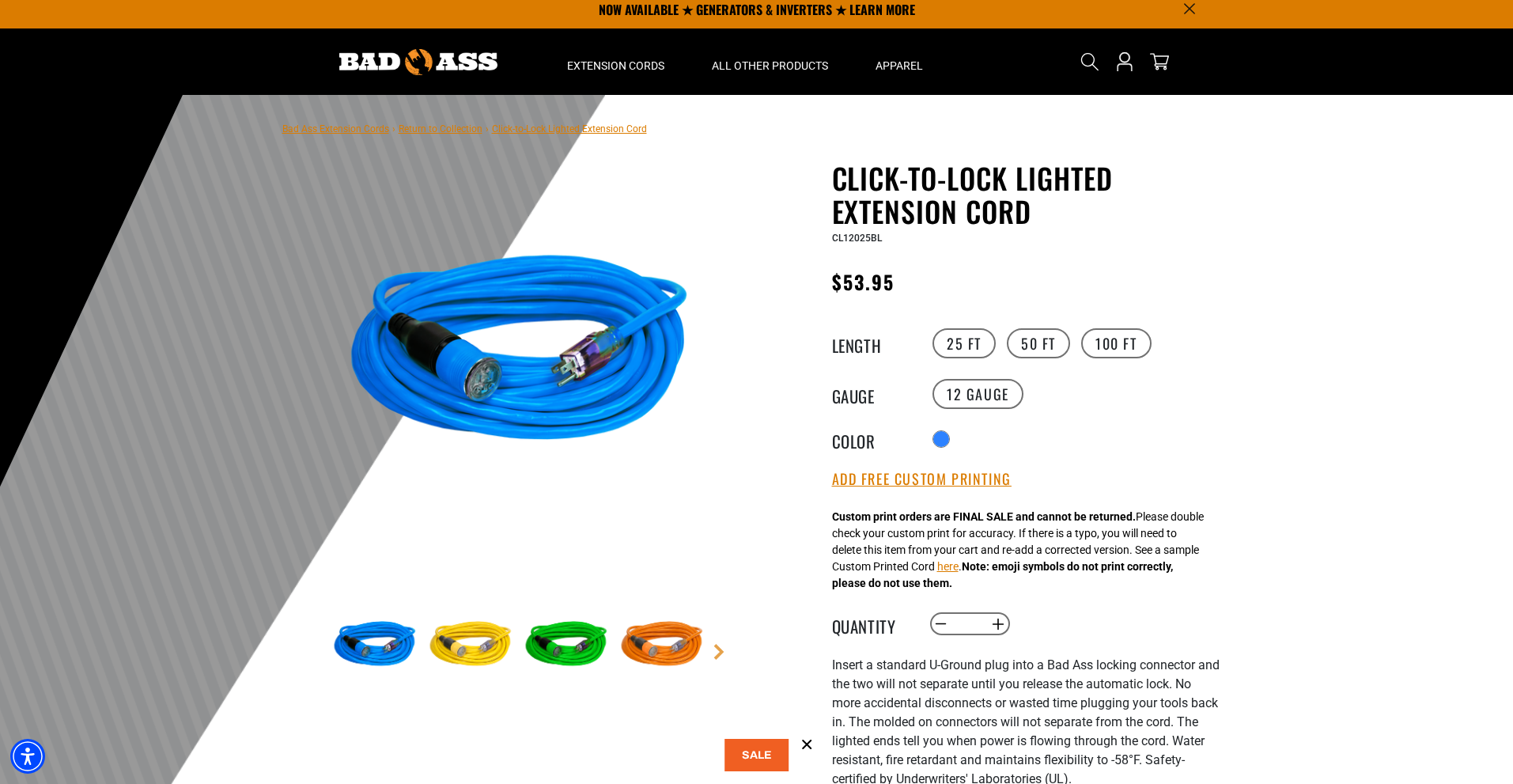
click at [1045, 336] on label "50 FT" at bounding box center [1039, 343] width 63 height 30
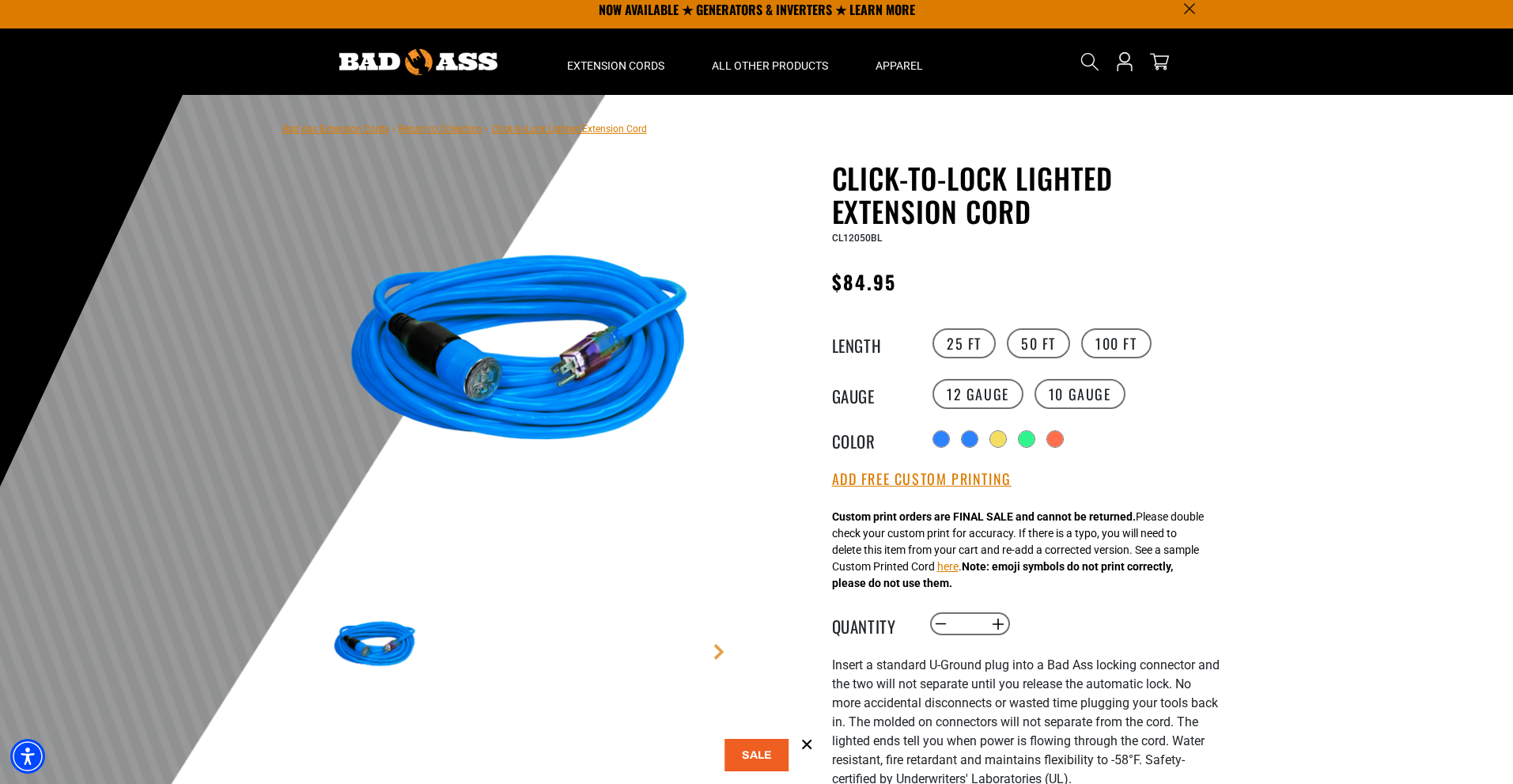
click at [1101, 395] on label "10 Gauge products.product.variant_sold_out_or_unavailable" at bounding box center [1080, 393] width 91 height 30
click at [961, 381] on label "12 Gauge" at bounding box center [978, 393] width 91 height 30
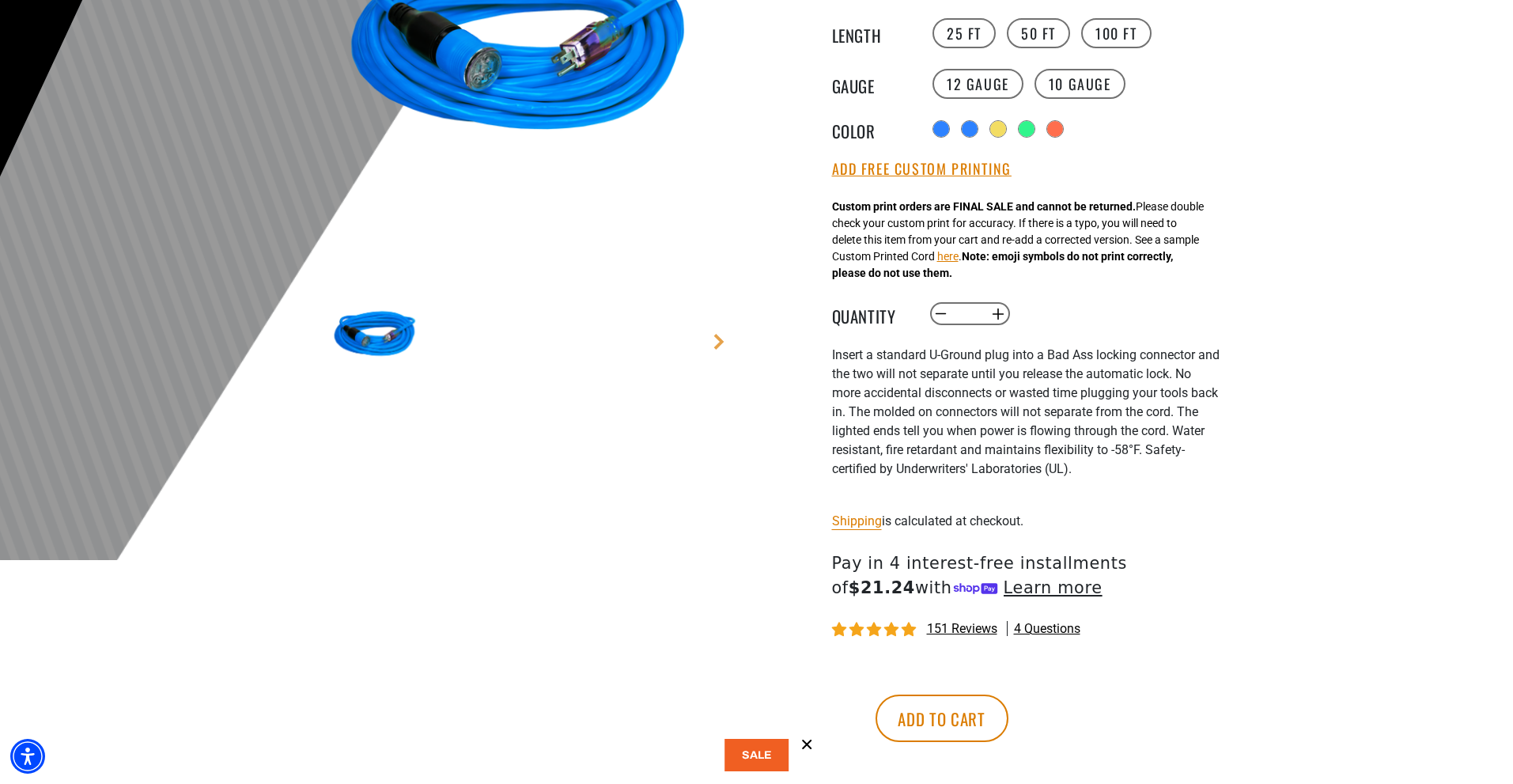
scroll to position [326, 0]
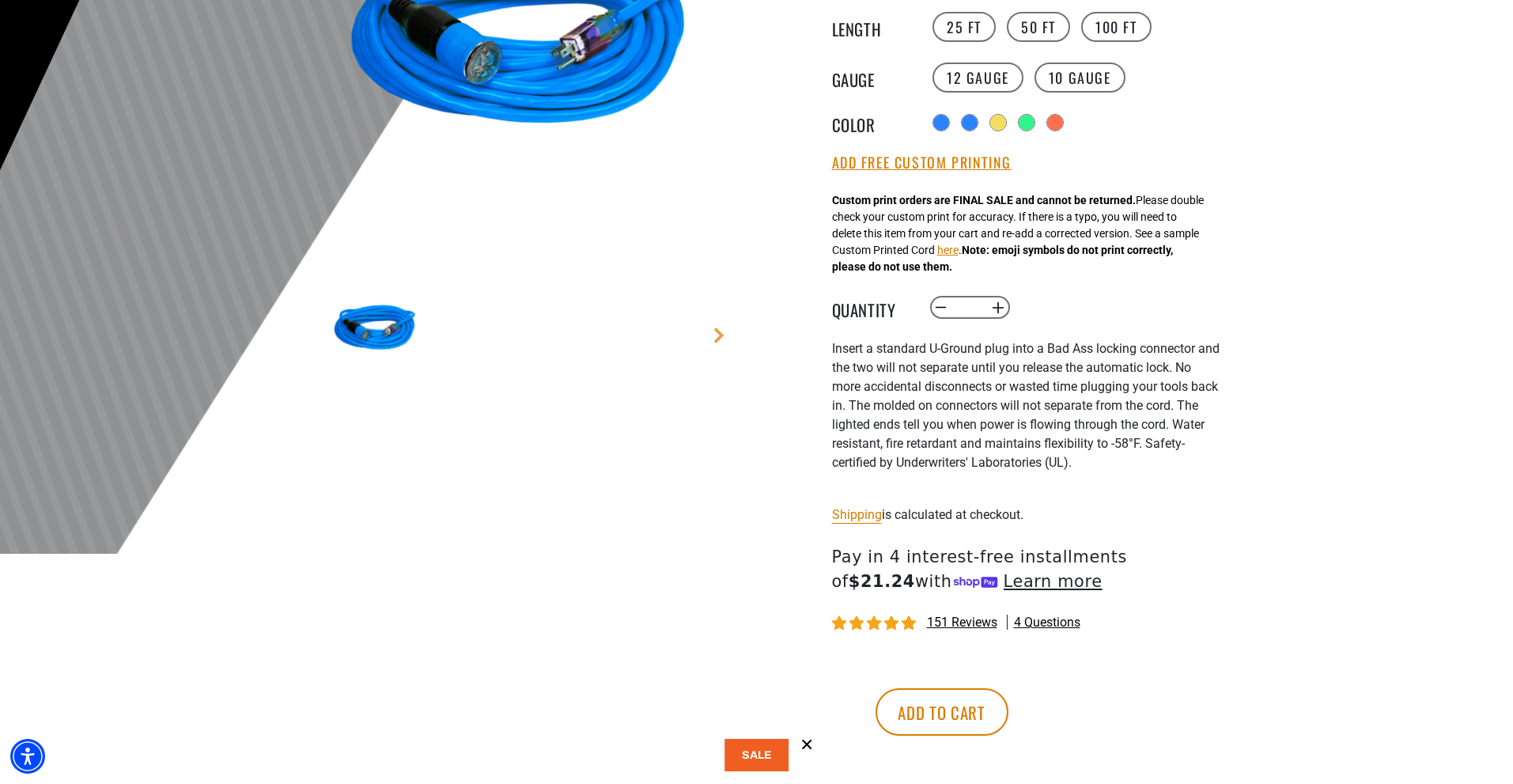
click at [733, 752] on button at bounding box center [757, 755] width 65 height 32
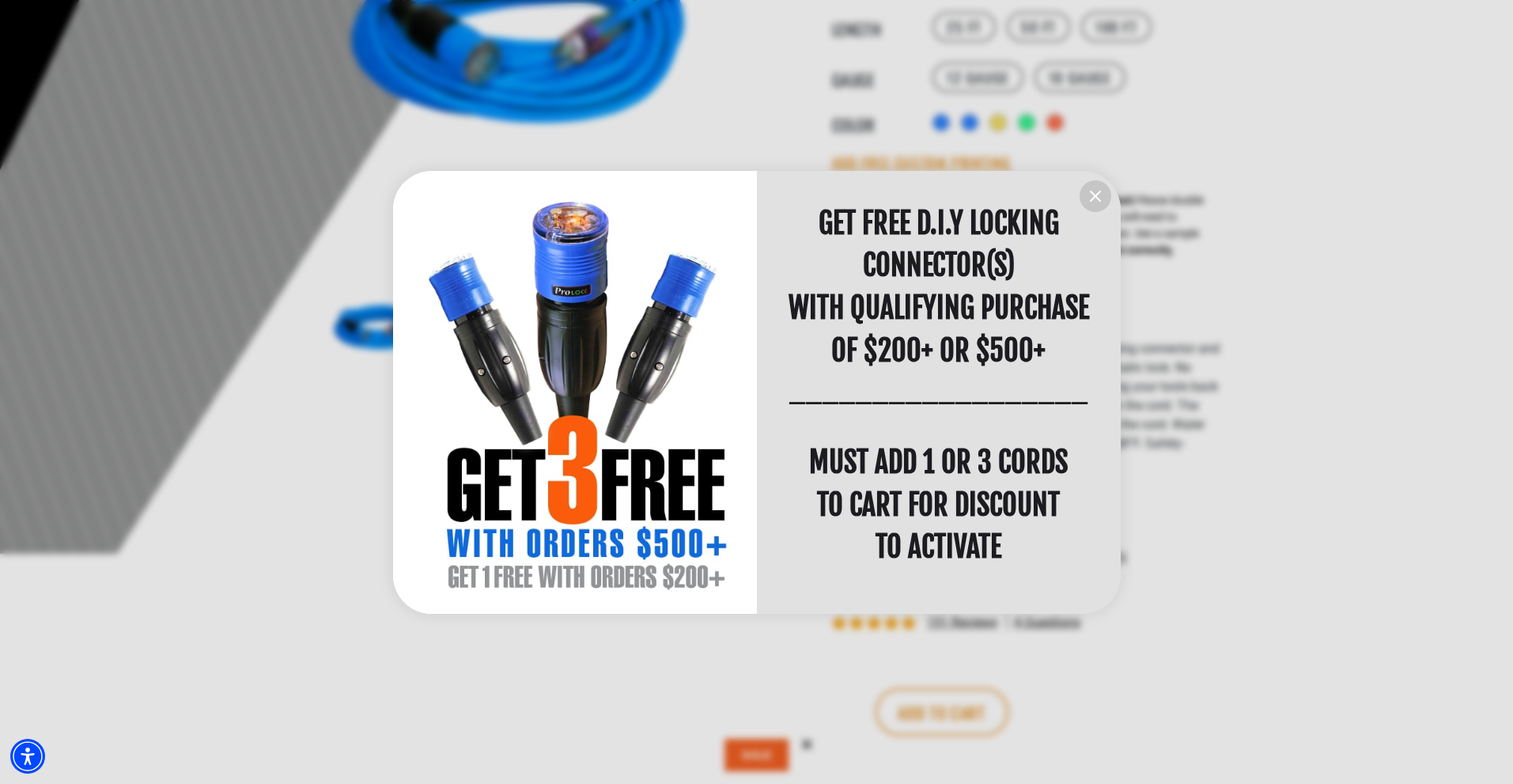
scroll to position [1, 0]
click at [1087, 198] on icon "information" at bounding box center [1095, 196] width 19 height 19
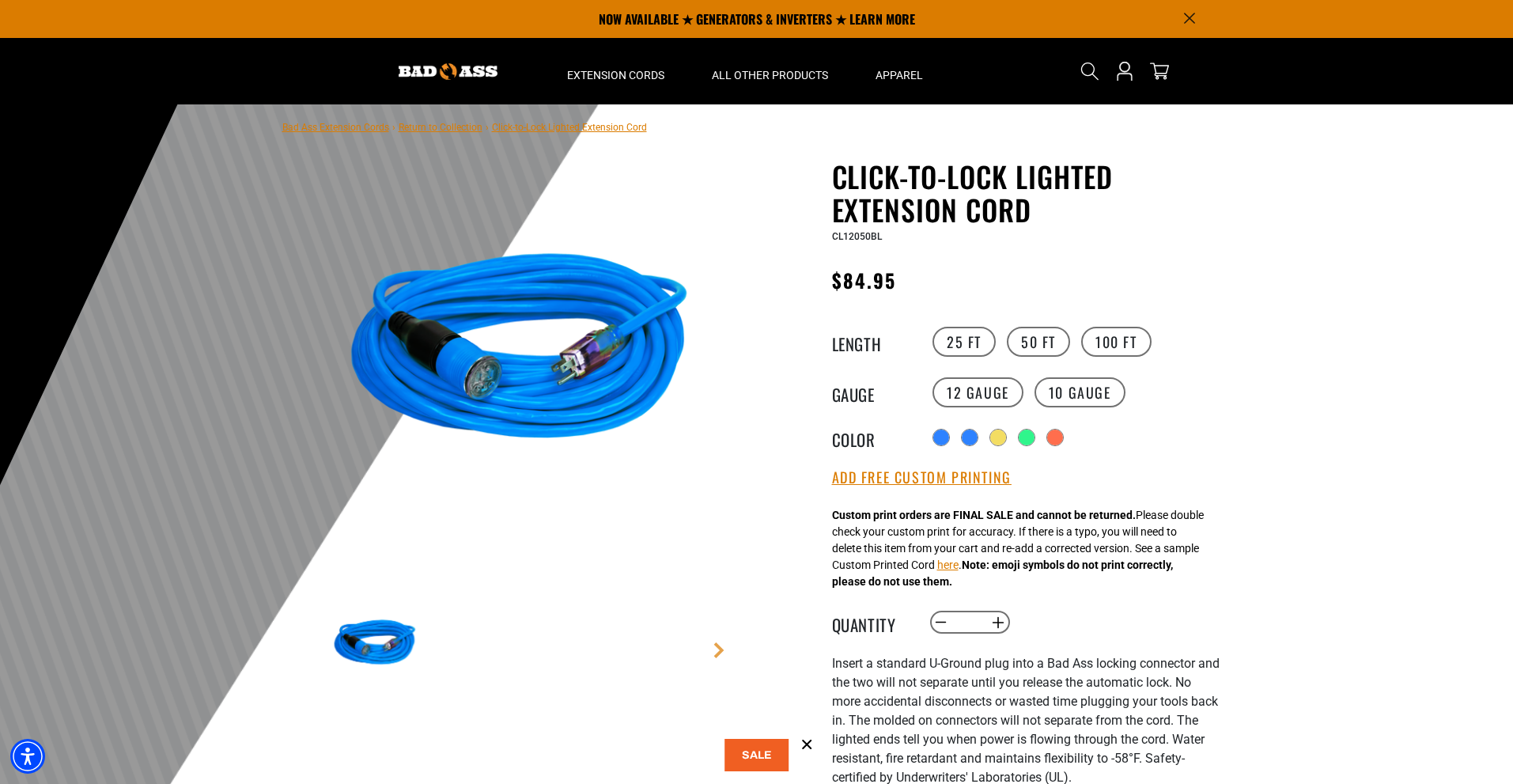
scroll to position [10, 0]
